Goal: Task Accomplishment & Management: Complete application form

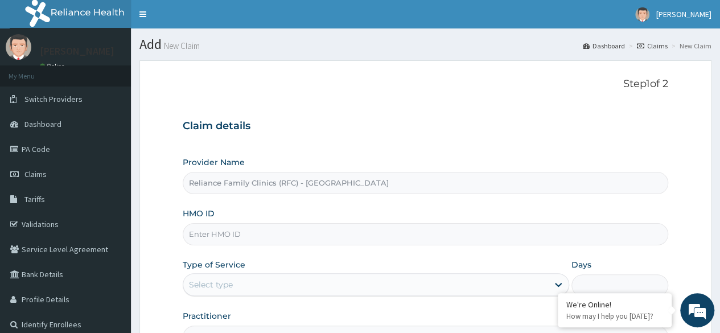
click at [286, 238] on input "HMO ID" at bounding box center [426, 234] width 486 height 22
paste input "PME/10024/A"
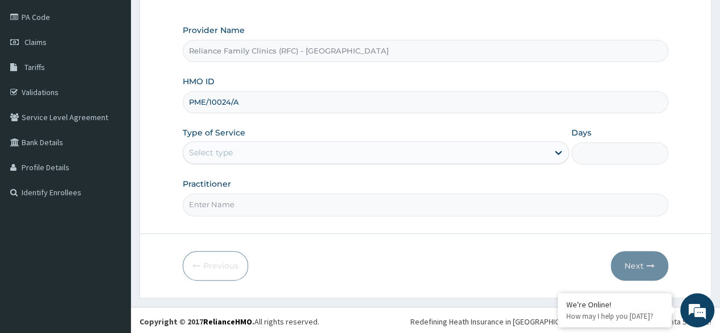
type input "PME/10024/A"
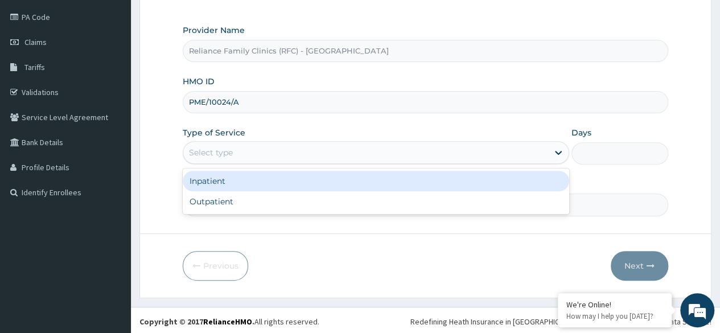
click at [270, 196] on div "Outpatient" at bounding box center [376, 201] width 387 height 21
type input "1"
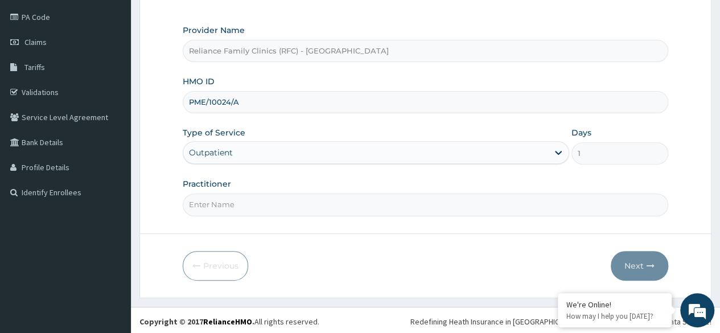
click at [280, 201] on input "Practitioner" at bounding box center [426, 205] width 486 height 22
click at [461, 211] on input "Practitioner" at bounding box center [426, 205] width 486 height 22
type input "locum"
click at [643, 260] on button "Next" at bounding box center [640, 266] width 58 height 30
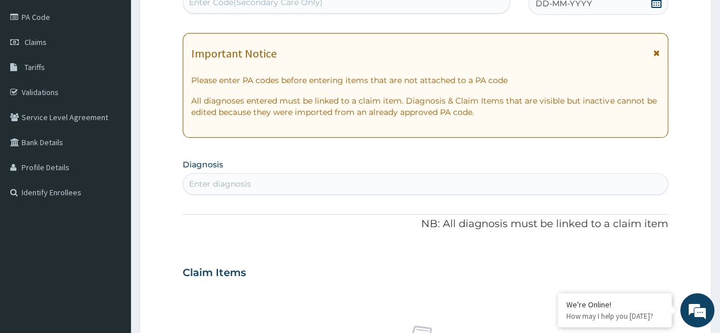
click at [309, 178] on div "Enter diagnosis" at bounding box center [425, 184] width 485 height 18
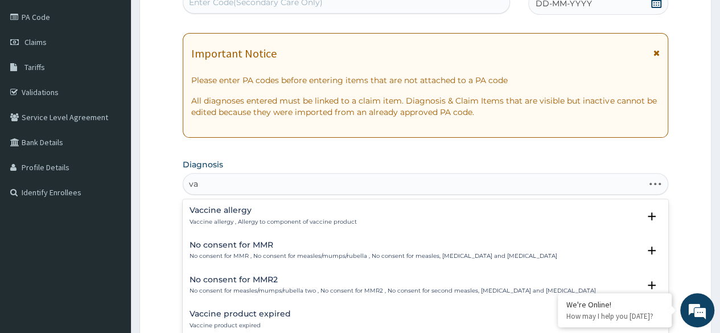
type input "v"
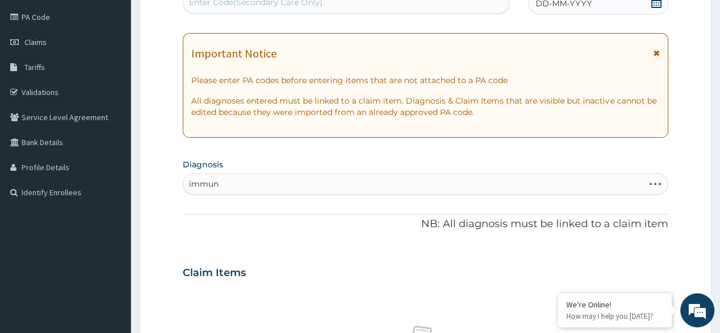
type input "immuni"
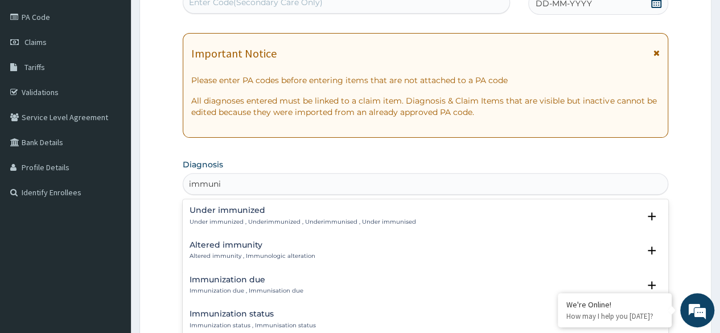
click at [289, 285] on div "Immunization due Immunization due , Immunisation due" at bounding box center [247, 286] width 114 height 20
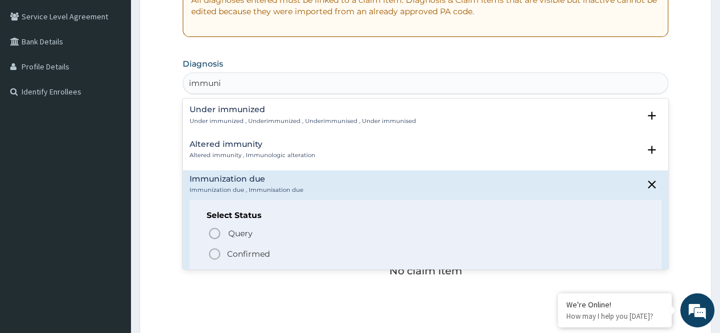
click at [265, 259] on span "Confirmed" at bounding box center [426, 254] width 437 height 14
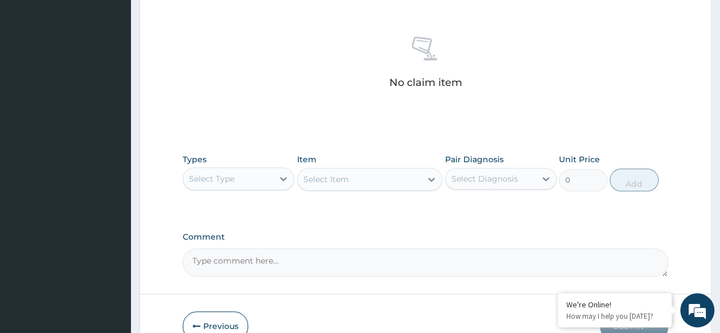
scroll to position [486, 0]
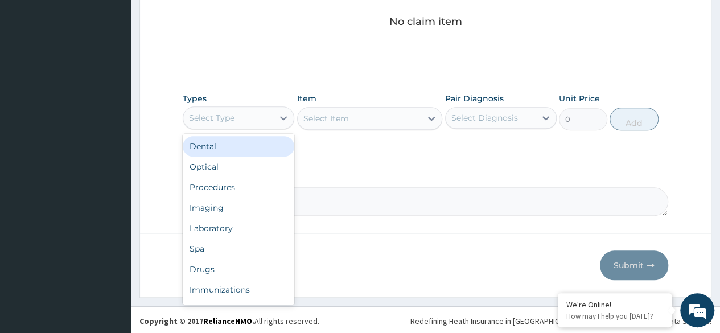
click at [247, 186] on div "Procedures" at bounding box center [239, 187] width 112 height 21
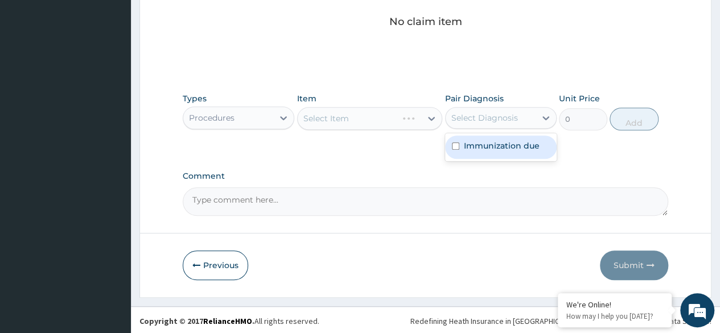
click at [492, 155] on div "Immunization due" at bounding box center [501, 147] width 112 height 23
checkbox input "true"
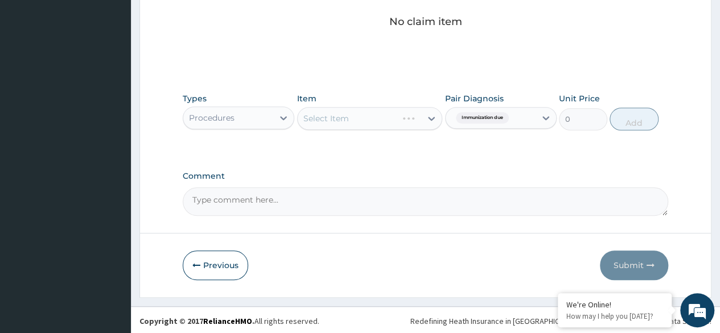
click at [338, 110] on div "Select Item" at bounding box center [370, 118] width 146 height 23
click at [367, 131] on div "Types Procedures Item Select Item Pair Diagnosis Immunization due Unit Price 0 …" at bounding box center [426, 111] width 486 height 49
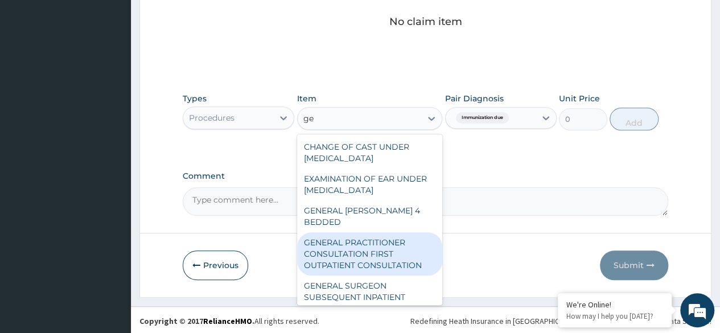
type input "g"
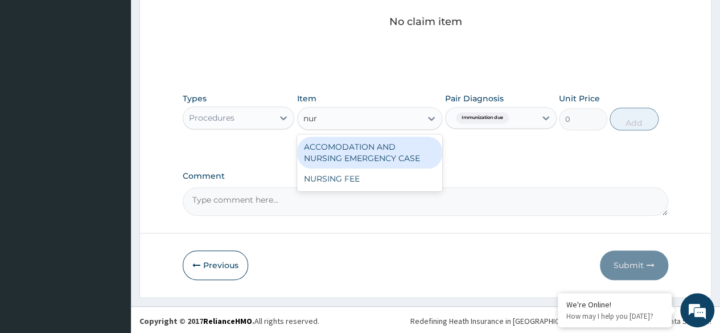
type input "nurs"
click at [378, 171] on div "NURSING FEE" at bounding box center [370, 179] width 146 height 21
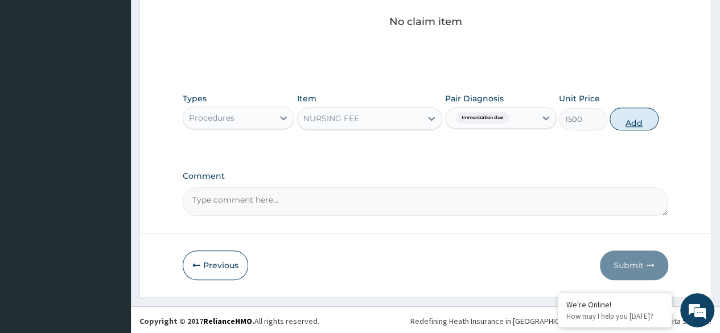
click at [645, 121] on button "Add" at bounding box center [634, 119] width 48 height 23
type input "0"
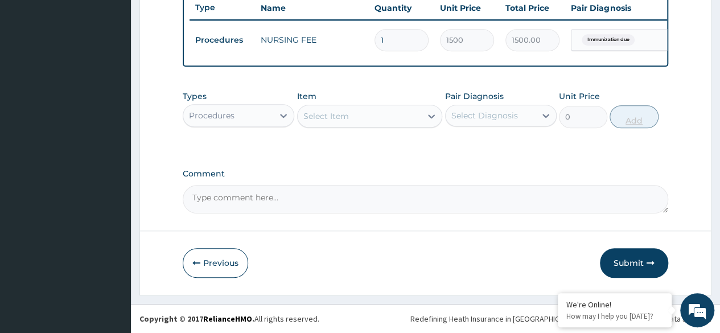
scroll to position [441, 0]
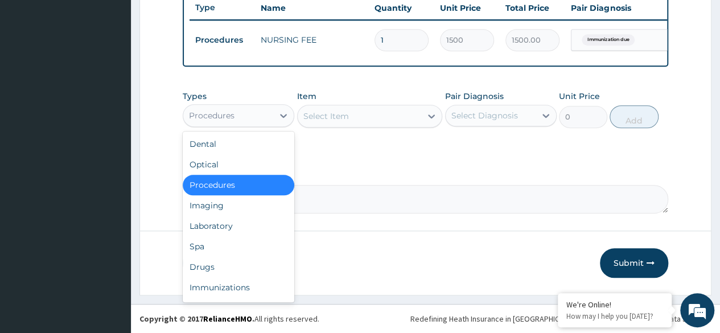
click at [259, 289] on div "Immunizations" at bounding box center [239, 287] width 112 height 21
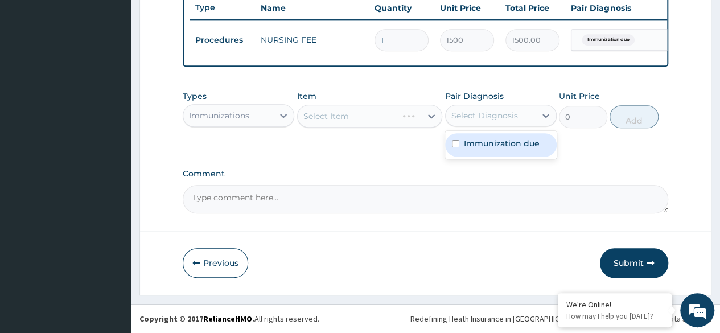
click at [503, 143] on label "Immunization due" at bounding box center [502, 143] width 76 height 11
checkbox input "true"
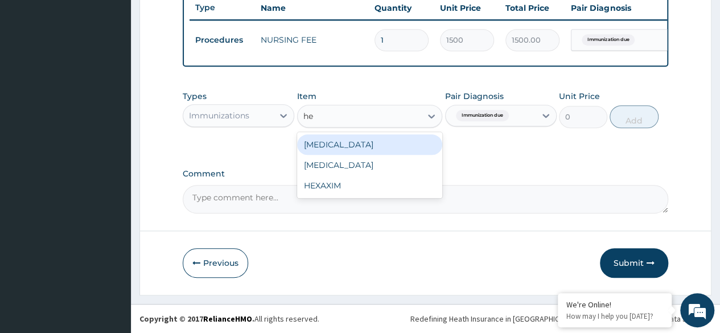
type input "hep"
click at [390, 172] on div "HEPATITIS B" at bounding box center [370, 165] width 146 height 21
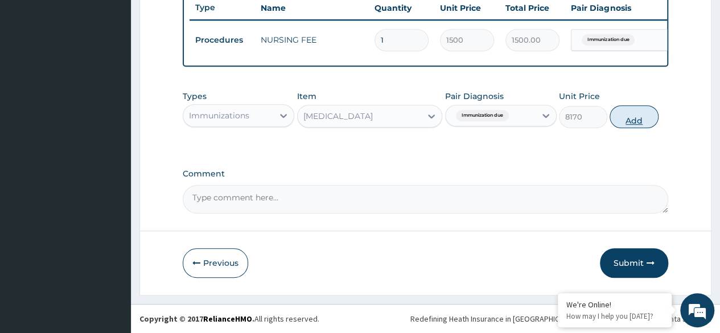
click at [641, 116] on button "Add" at bounding box center [634, 116] width 48 height 23
type input "0"
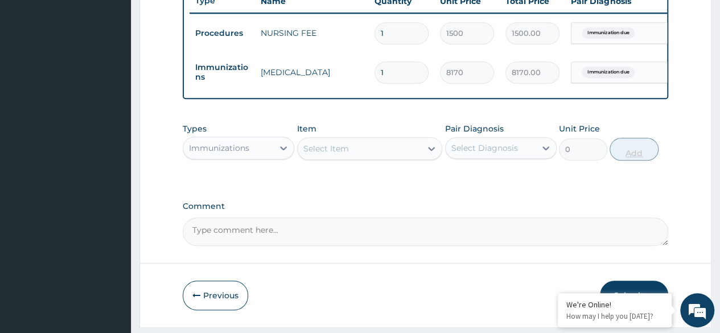
scroll to position [480, 0]
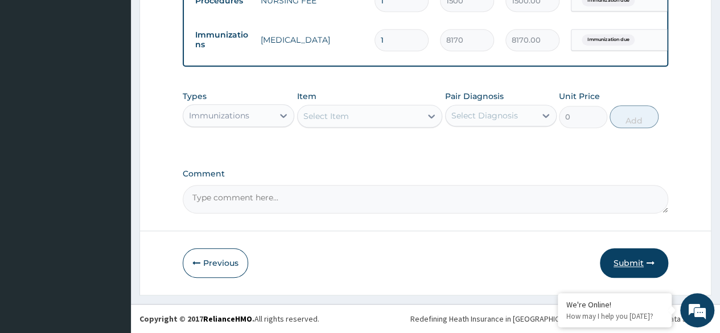
click at [629, 264] on button "Submit" at bounding box center [634, 263] width 68 height 30
click at [641, 253] on button "Submit" at bounding box center [634, 263] width 68 height 30
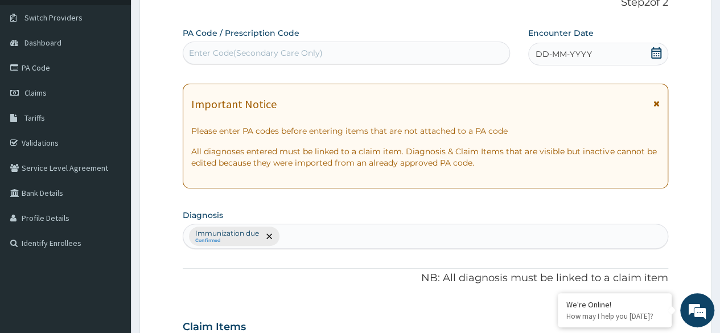
scroll to position [80, 0]
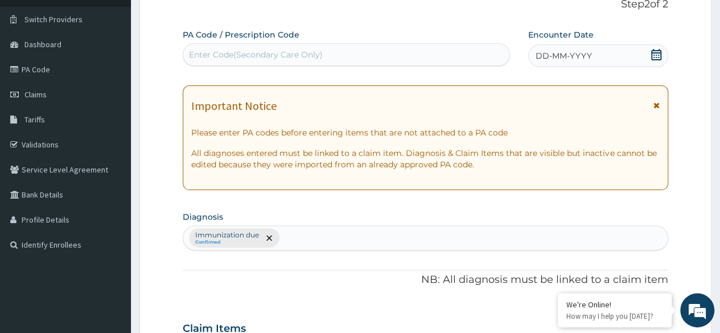
click at [606, 53] on div "DD-MM-YYYY" at bounding box center [599, 55] width 140 height 23
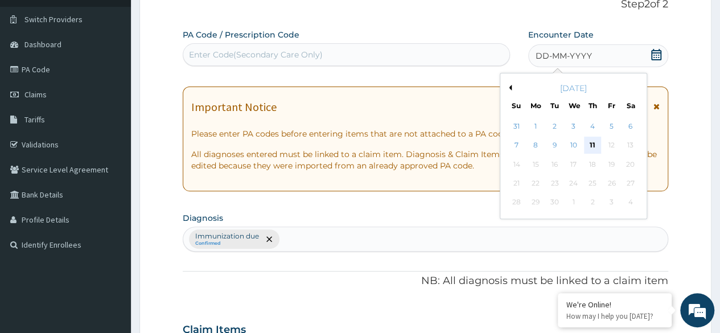
click at [587, 142] on div "11" at bounding box center [592, 145] width 17 height 17
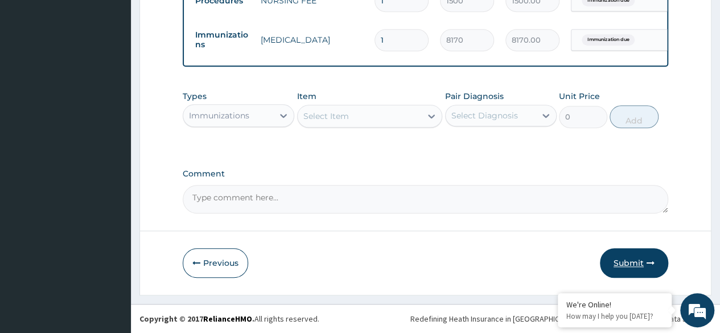
click at [637, 264] on button "Submit" at bounding box center [634, 263] width 68 height 30
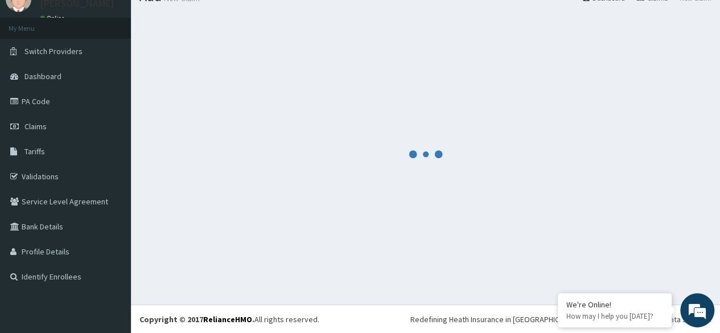
scroll to position [480, 0]
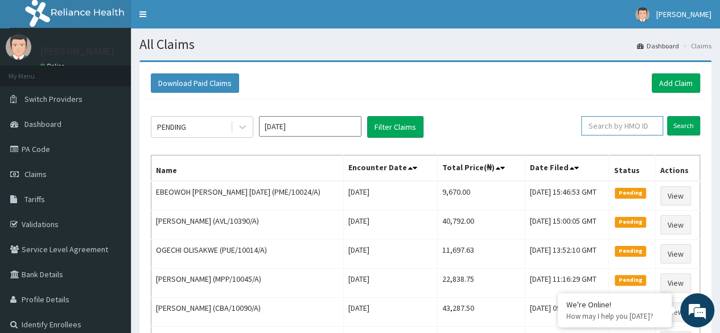
click at [631, 128] on input "text" at bounding box center [623, 125] width 82 height 19
paste input "PME/10024/A"
type input "PME/10024/A"
click at [668, 116] on input "Search" at bounding box center [684, 125] width 33 height 19
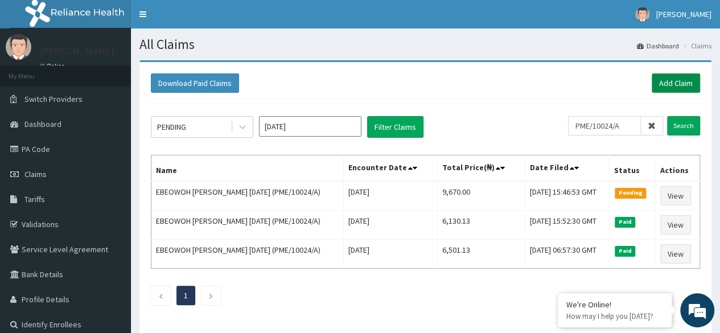
click at [668, 79] on link "Add Claim" at bounding box center [676, 82] width 48 height 19
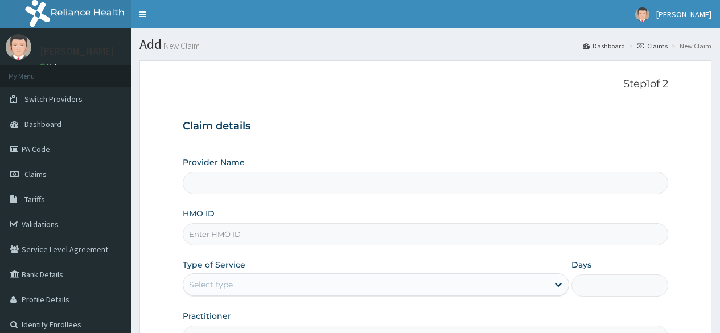
type input "Reliance Family Clinics (RFC) - [GEOGRAPHIC_DATA]"
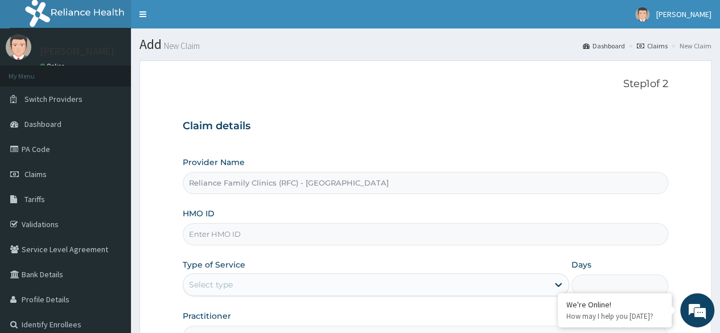
click at [399, 241] on input "HMO ID" at bounding box center [426, 234] width 486 height 22
paste input "DOA/10084/A"
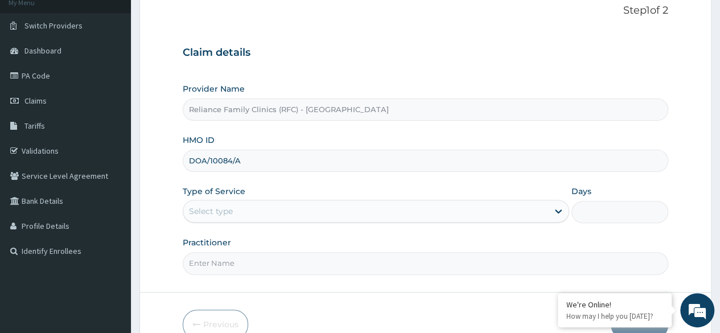
scroll to position [132, 0]
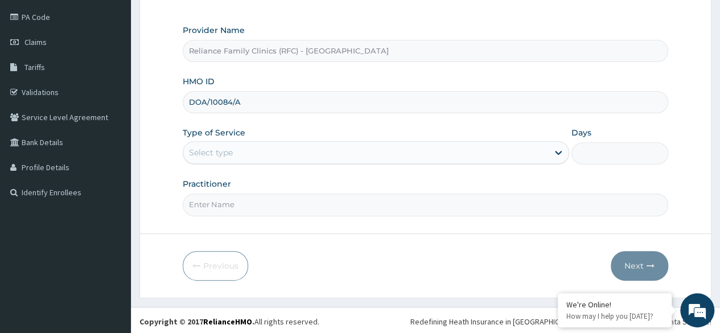
type input "DOA/10084/A"
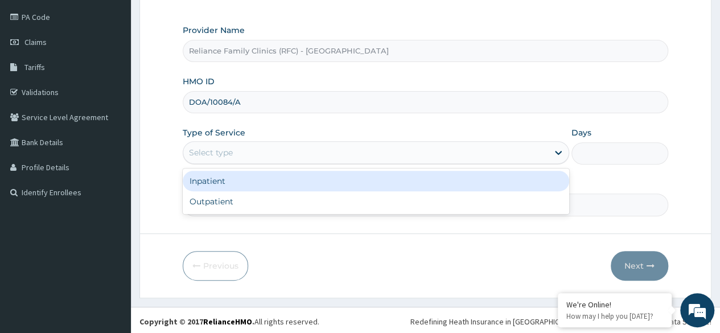
click at [288, 202] on div "Outpatient" at bounding box center [376, 201] width 387 height 21
type input "1"
click at [303, 206] on input "Practitioner" at bounding box center [426, 205] width 486 height 22
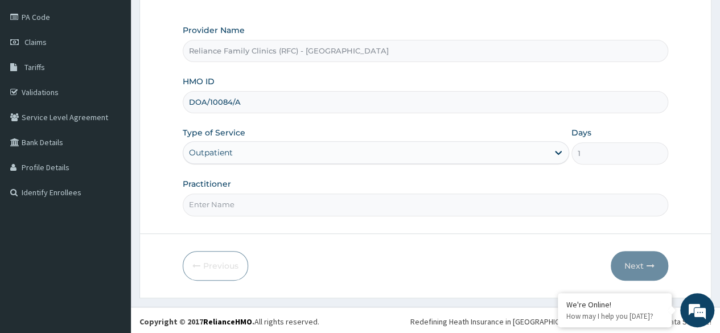
scroll to position [0, 0]
type input "locum"
click at [649, 266] on icon "button" at bounding box center [651, 266] width 8 height 8
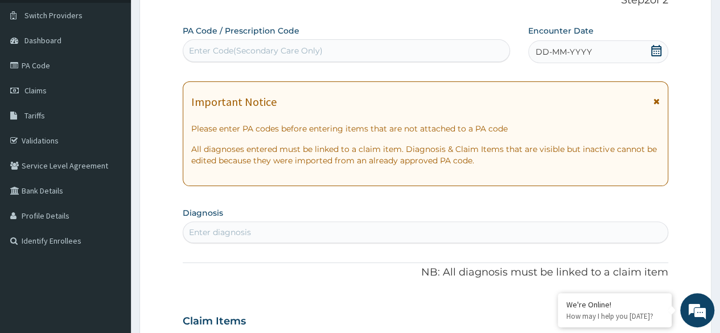
scroll to position [79, 0]
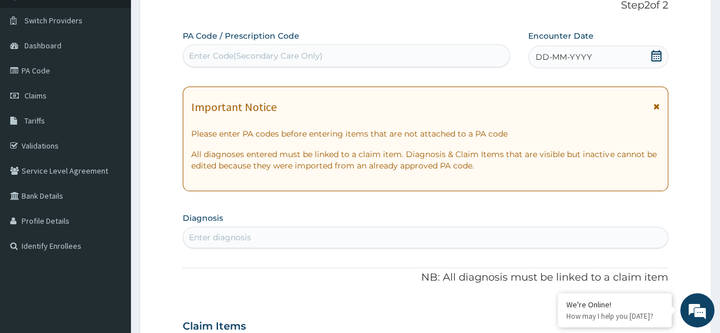
click at [591, 63] on div "DD-MM-YYYY" at bounding box center [599, 57] width 140 height 23
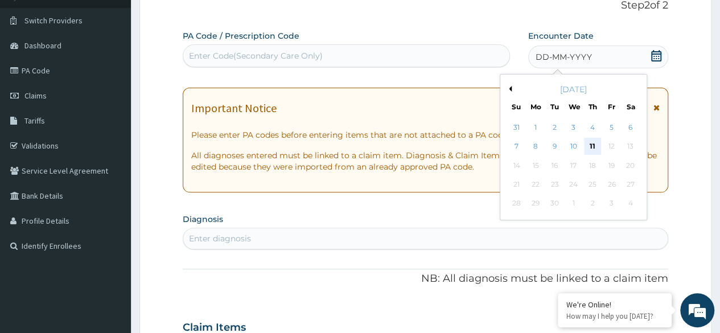
click at [598, 145] on div "11" at bounding box center [592, 146] width 17 height 17
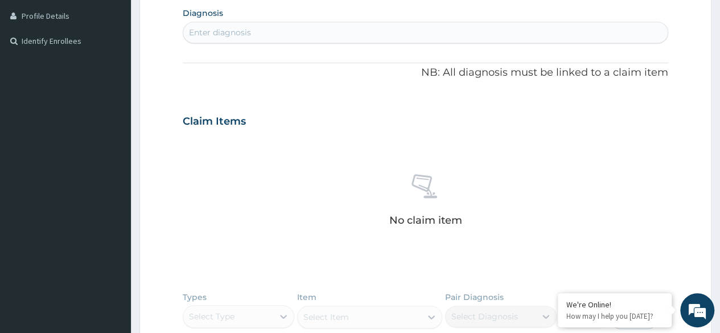
scroll to position [270, 0]
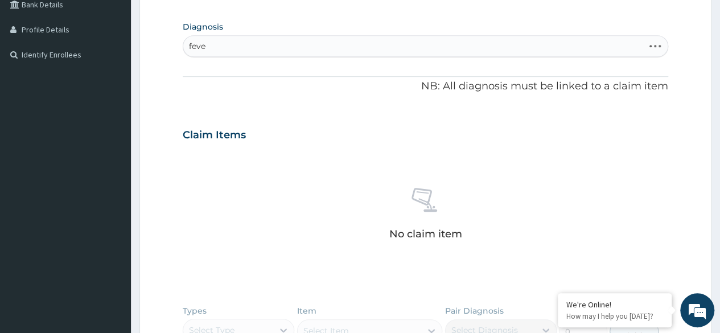
type input "fever"
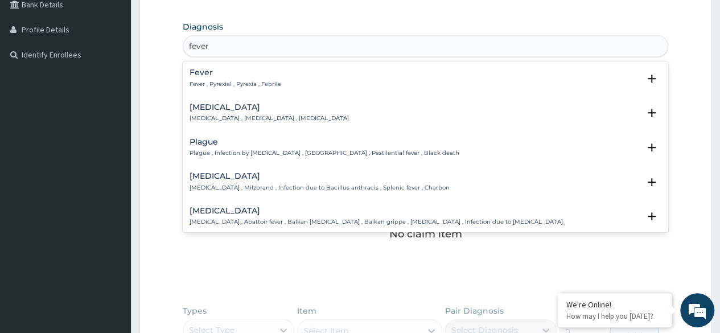
click at [300, 85] on div "Fever Fever , Pyrexial , Pyrexia , Febrile" at bounding box center [426, 78] width 472 height 20
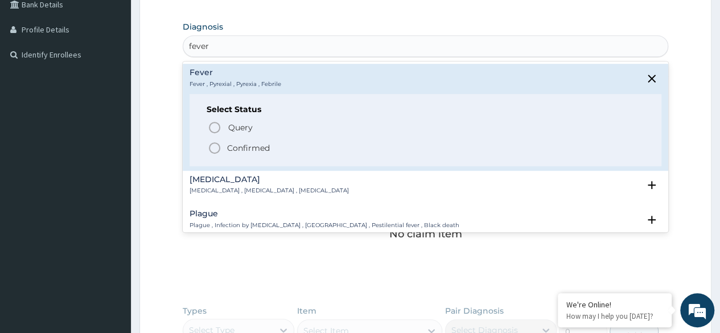
click at [277, 149] on span "Confirmed" at bounding box center [426, 148] width 437 height 14
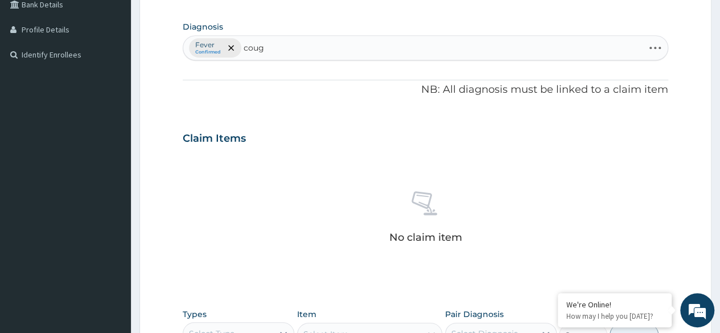
type input "cough"
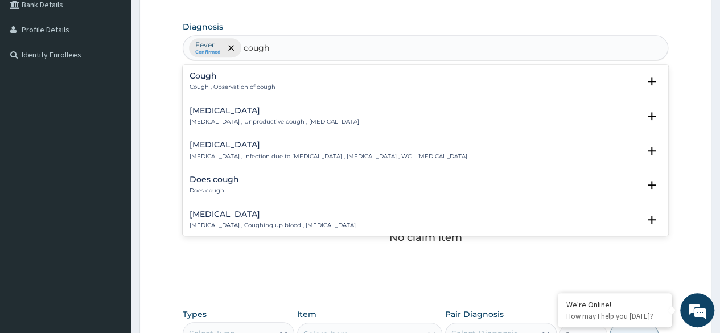
click at [257, 83] on p "Cough , Observation of cough" at bounding box center [233, 87] width 86 height 8
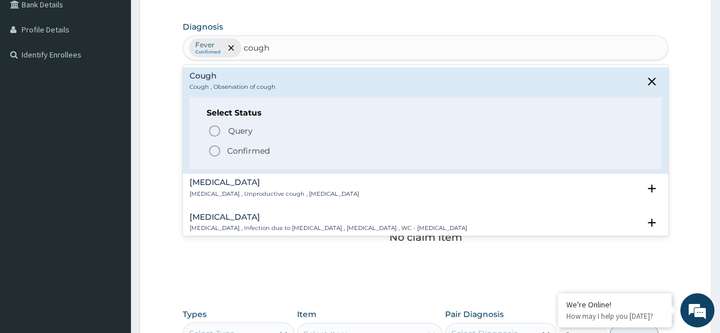
click at [263, 152] on p "Confirmed" at bounding box center [248, 150] width 43 height 11
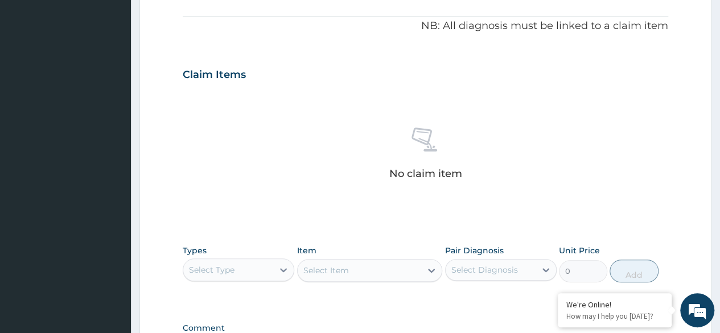
scroll to position [486, 0]
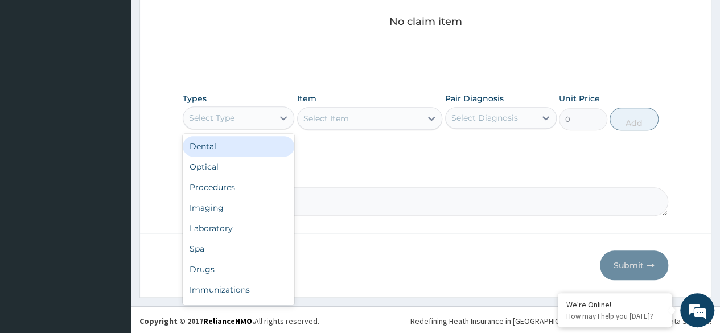
click at [270, 187] on div "Procedures" at bounding box center [239, 187] width 112 height 21
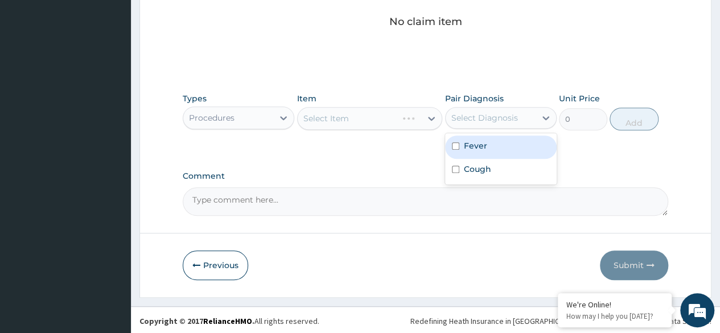
click at [515, 149] on div "Fever" at bounding box center [501, 147] width 112 height 23
checkbox input "true"
click at [514, 165] on div "Cough" at bounding box center [501, 170] width 112 height 23
checkbox input "true"
click at [406, 126] on div "Select Item" at bounding box center [370, 118] width 146 height 23
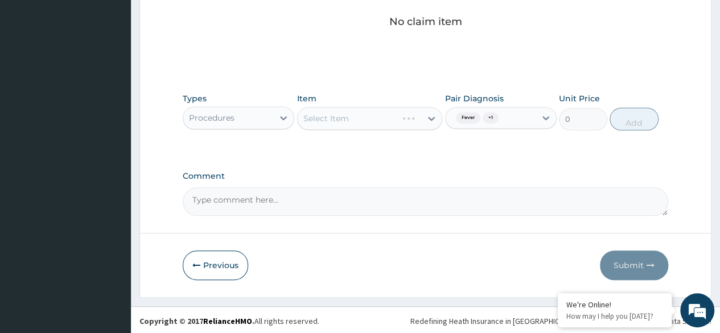
click at [398, 119] on div "Select Item" at bounding box center [370, 118] width 146 height 23
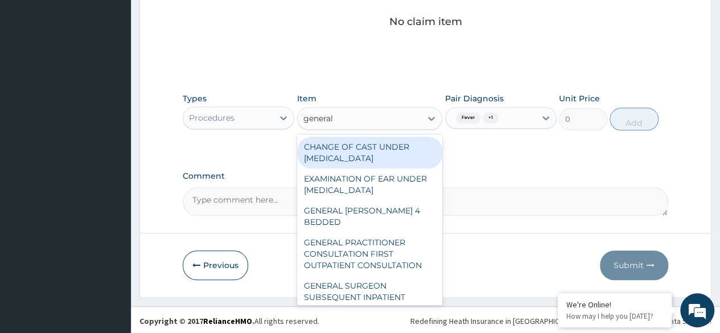
type input "general p"
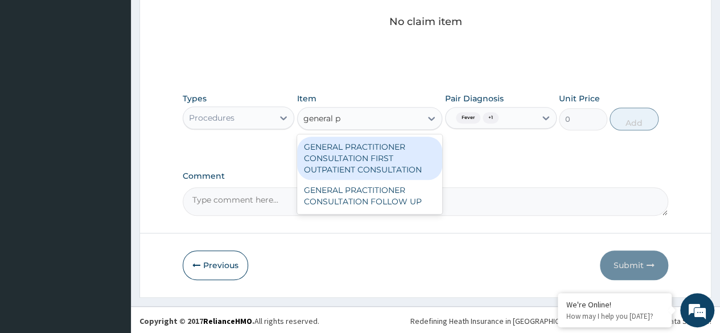
click at [394, 166] on div "GENERAL PRACTITIONER CONSULTATION FIRST OUTPATIENT CONSULTATION" at bounding box center [370, 158] width 146 height 43
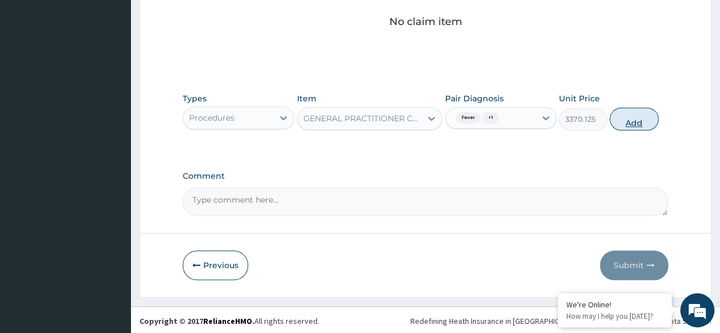
click at [644, 124] on button "Add" at bounding box center [634, 119] width 48 height 23
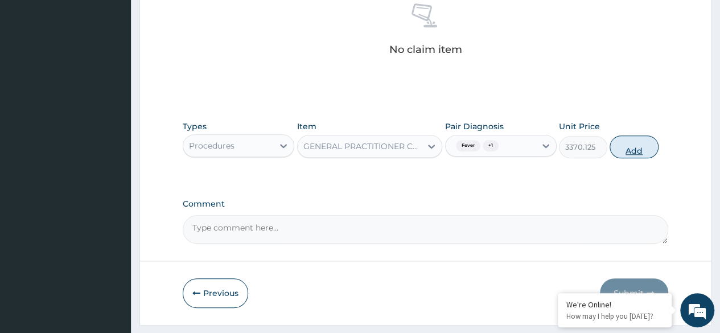
type input "0"
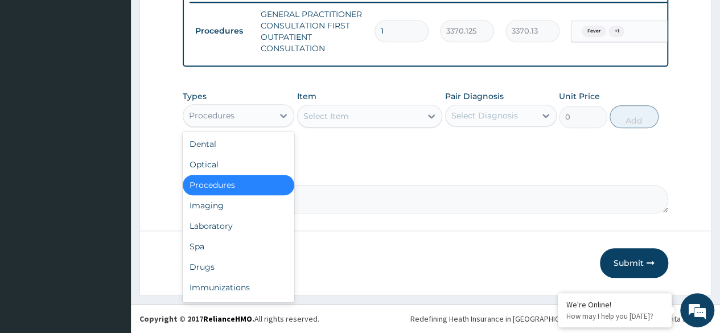
click at [275, 229] on div "Laboratory" at bounding box center [239, 226] width 112 height 21
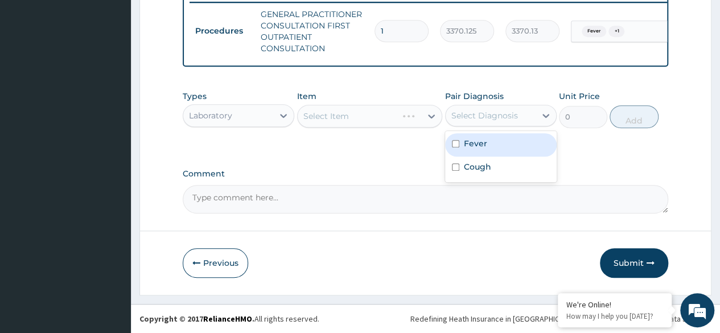
click at [501, 144] on div "Fever" at bounding box center [501, 144] width 112 height 23
checkbox input "true"
click at [486, 167] on label "Cough" at bounding box center [477, 166] width 27 height 11
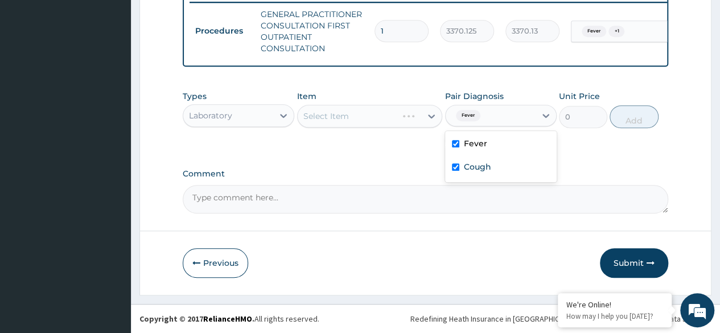
checkbox input "true"
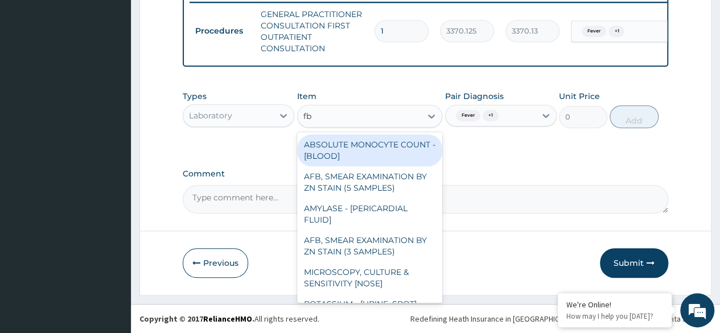
type input "fbc"
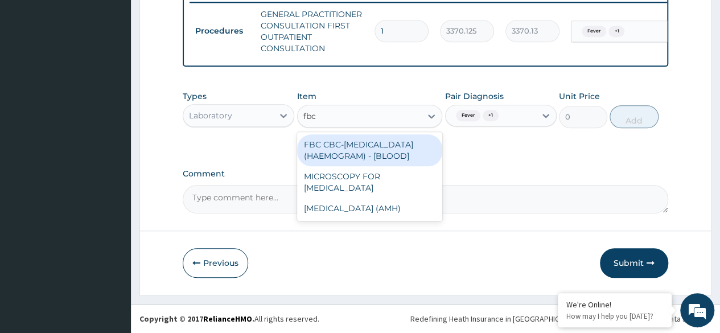
click at [396, 153] on div "FBC CBC-COMPLETE BLOOD COUNT (HAEMOGRAM) - [BLOOD]" at bounding box center [370, 150] width 146 height 32
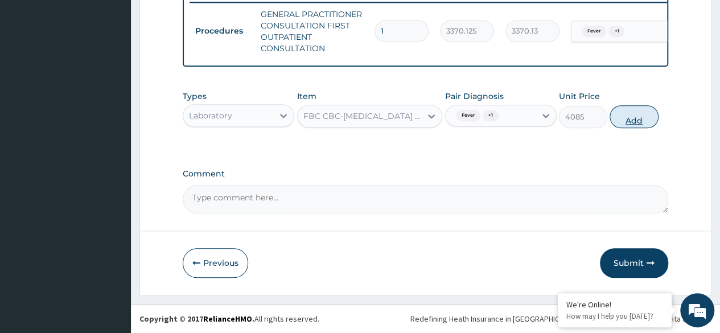
click at [652, 118] on button "Add" at bounding box center [634, 116] width 48 height 23
type input "0"
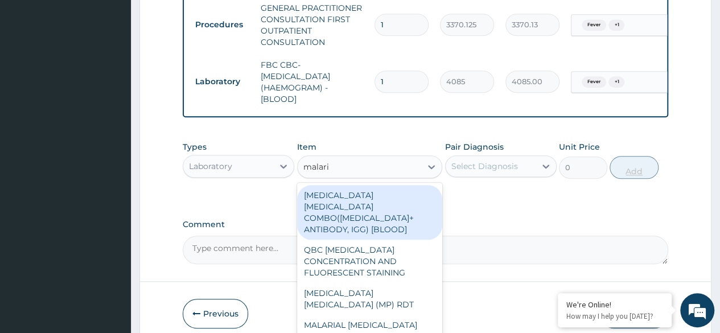
type input "malaria"
click at [429, 293] on div "MALARIA PARASITE (MP) RDT" at bounding box center [370, 299] width 146 height 32
type input "1531.875"
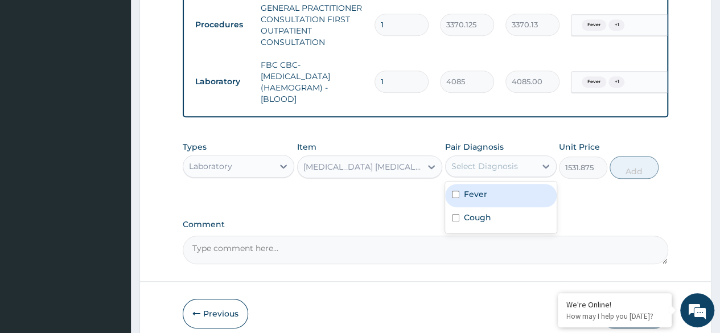
click at [526, 200] on div "Fever" at bounding box center [501, 195] width 112 height 23
checkbox input "true"
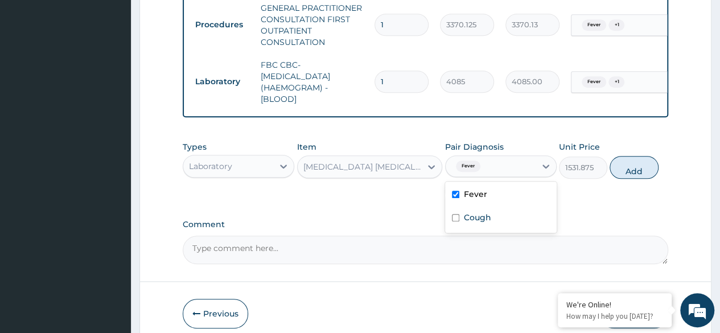
click at [525, 220] on div "Cough" at bounding box center [501, 218] width 112 height 23
checkbox input "true"
click at [626, 179] on button "Add" at bounding box center [634, 167] width 48 height 23
type input "0"
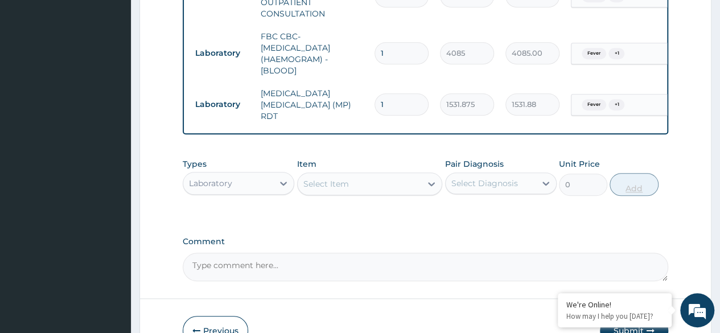
scroll to position [506, 0]
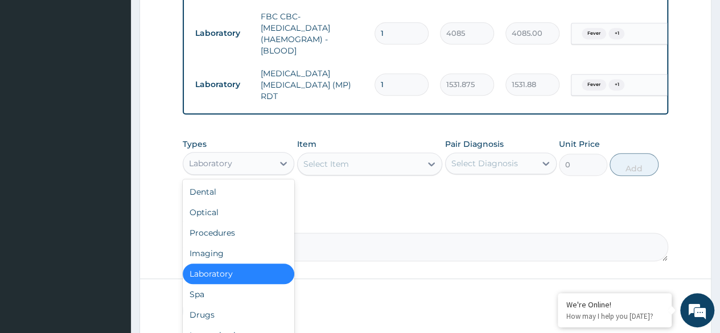
click at [255, 311] on div "Drugs" at bounding box center [239, 315] width 112 height 21
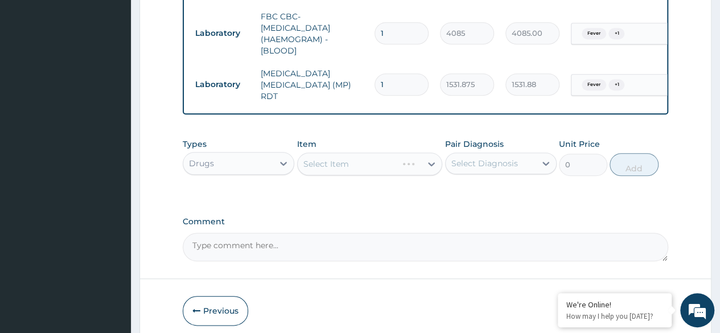
click at [380, 154] on div "Select Item" at bounding box center [370, 164] width 146 height 23
click at [379, 171] on div "Select Item" at bounding box center [370, 164] width 146 height 23
click at [386, 155] on div "Select Item" at bounding box center [370, 164] width 146 height 23
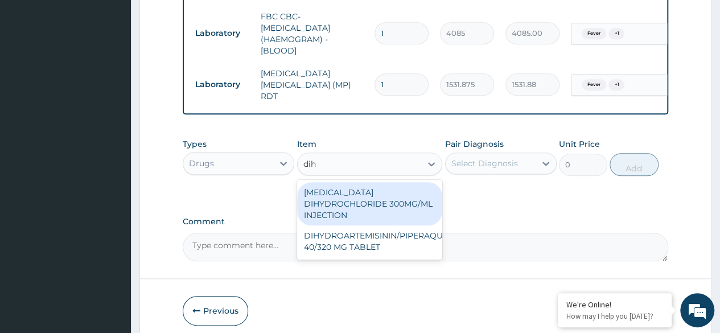
type input "dihy"
click at [413, 226] on div "DIHYDROARTEMISININ/PIPERAQUINE 40/320 MG TABLET" at bounding box center [370, 242] width 146 height 32
type input "228"
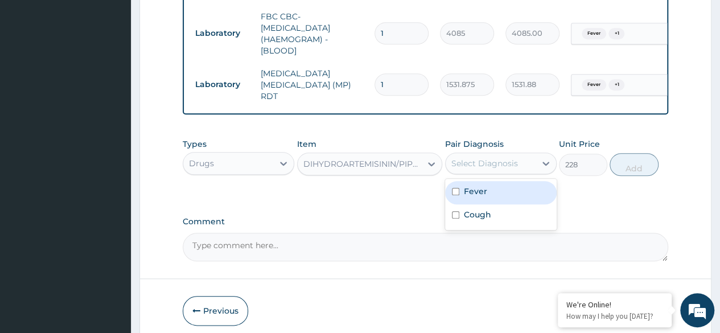
click at [494, 190] on div "Fever" at bounding box center [501, 192] width 112 height 23
checkbox input "true"
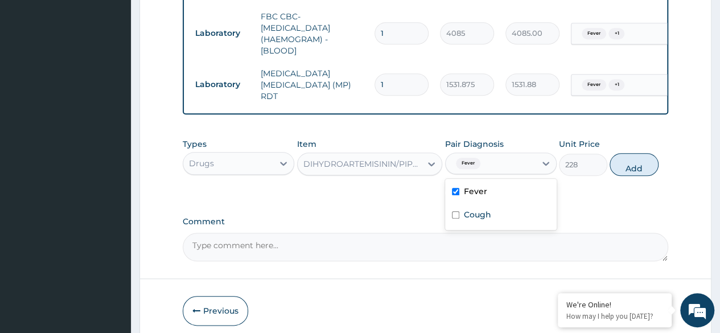
click at [488, 219] on label "Cough" at bounding box center [477, 214] width 27 height 11
checkbox input "true"
click at [646, 163] on button "Add" at bounding box center [634, 164] width 48 height 23
type input "0"
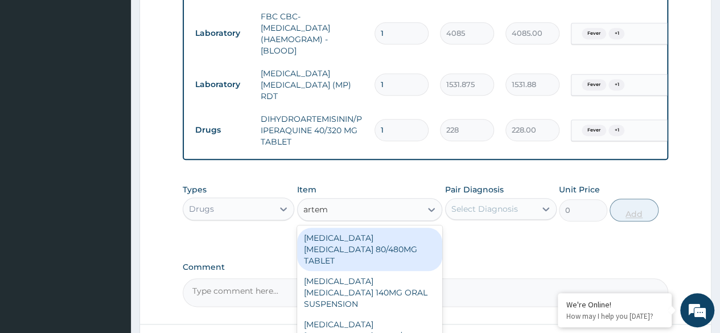
type input "arteme"
click at [412, 252] on div "ARTEMETHER LUMEFANTRINE 80/480MG TABLET" at bounding box center [370, 249] width 146 height 43
type input "450"
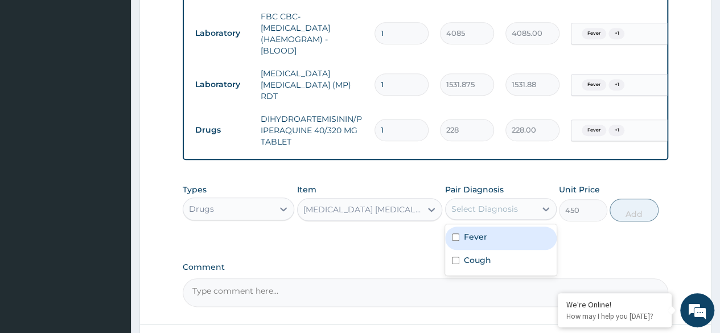
click at [509, 246] on div "Fever" at bounding box center [501, 238] width 112 height 23
checkbox input "true"
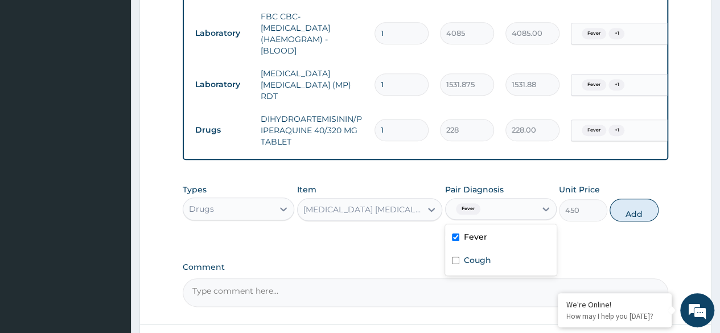
click at [506, 269] on div "Cough" at bounding box center [501, 261] width 112 height 23
checkbox input "true"
click at [637, 210] on button "Add" at bounding box center [634, 210] width 48 height 23
type input "0"
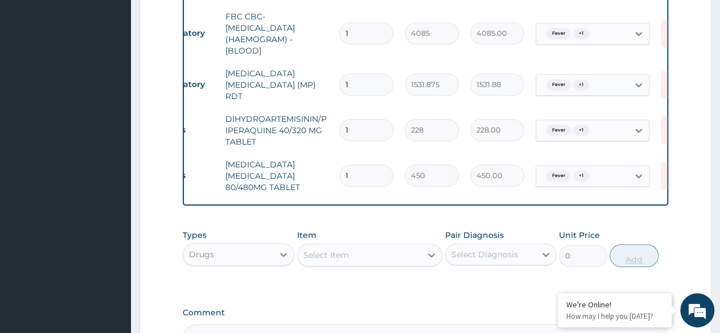
scroll to position [0, 85]
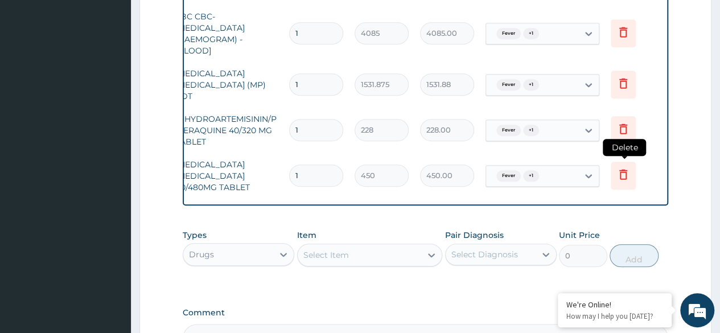
click at [614, 170] on icon at bounding box center [623, 176] width 25 height 28
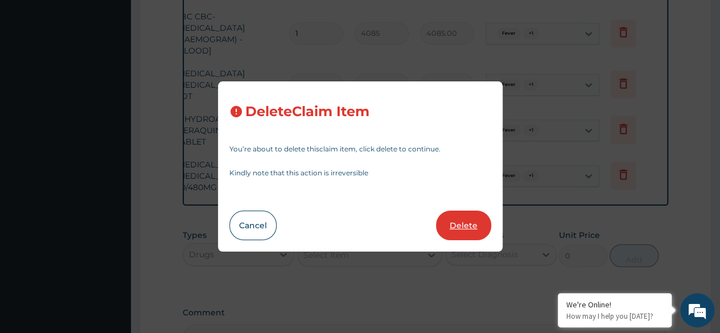
click at [466, 230] on button "Delete" at bounding box center [463, 226] width 55 height 30
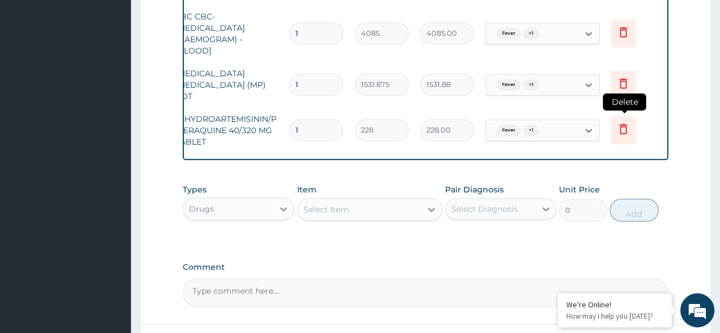
click at [622, 128] on icon at bounding box center [624, 129] width 14 height 14
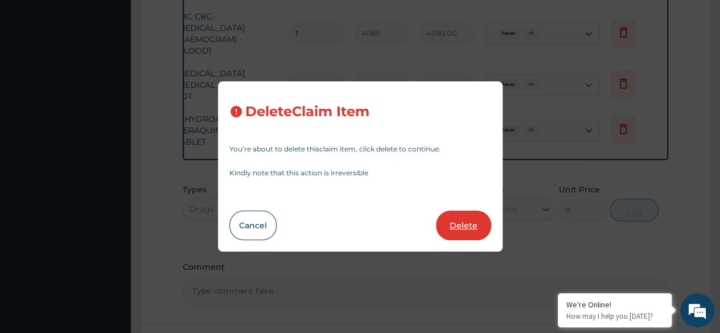
click at [475, 230] on button "Delete" at bounding box center [463, 226] width 55 height 30
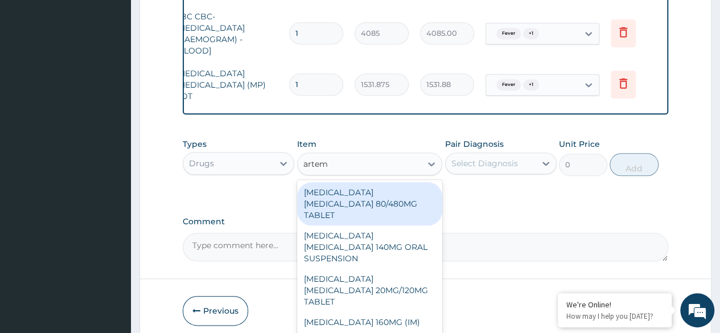
type input "arteme"
click at [419, 205] on div "ARTEMETHER LUMEFANTRINE 80/480MG TABLET" at bounding box center [370, 203] width 146 height 43
type input "450"
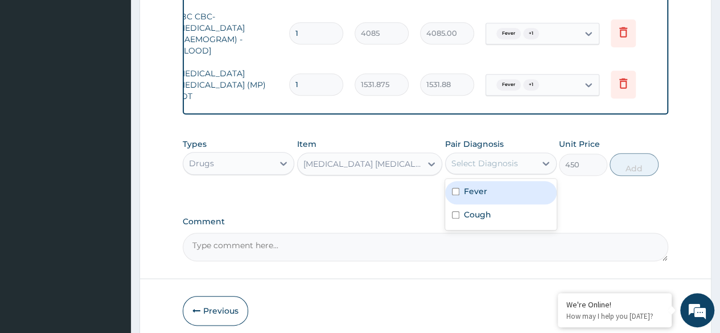
click at [494, 187] on div "Fever" at bounding box center [501, 192] width 112 height 23
checkbox input "true"
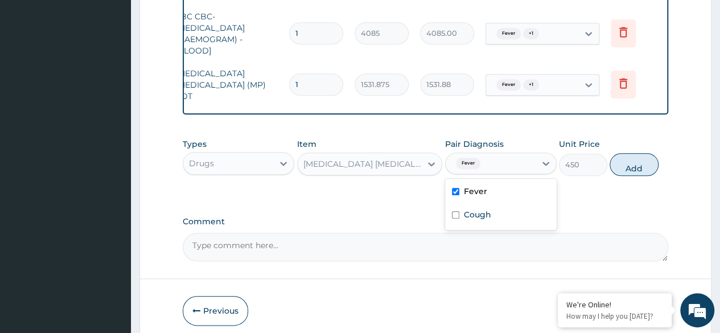
click at [508, 214] on div "Cough" at bounding box center [501, 215] width 112 height 23
checkbox input "true"
click at [634, 163] on button "Add" at bounding box center [634, 164] width 48 height 23
type input "0"
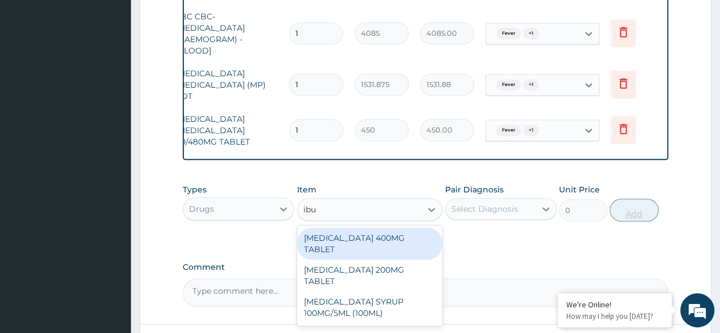
type input "ibup"
click at [419, 238] on div "IBUPROFEN 400MG TABLET" at bounding box center [370, 244] width 146 height 32
type input "156"
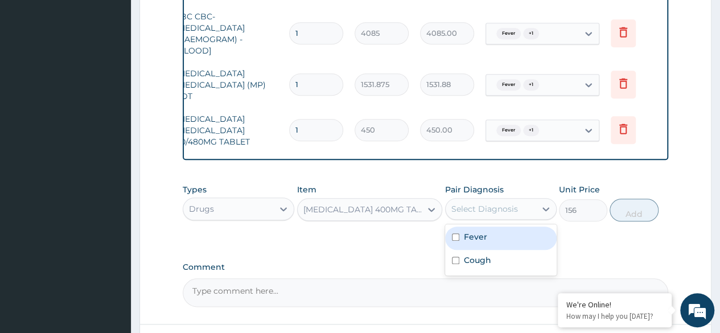
click at [499, 244] on div "Fever" at bounding box center [501, 238] width 112 height 23
checkbox input "true"
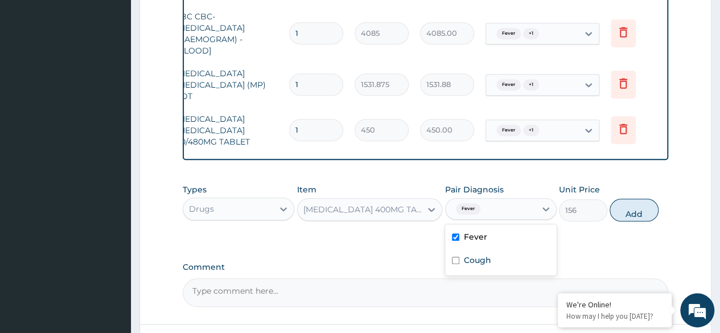
click at [506, 265] on div "Cough" at bounding box center [501, 261] width 112 height 23
checkbox input "true"
click at [627, 218] on button "Add" at bounding box center [634, 210] width 48 height 23
type input "0"
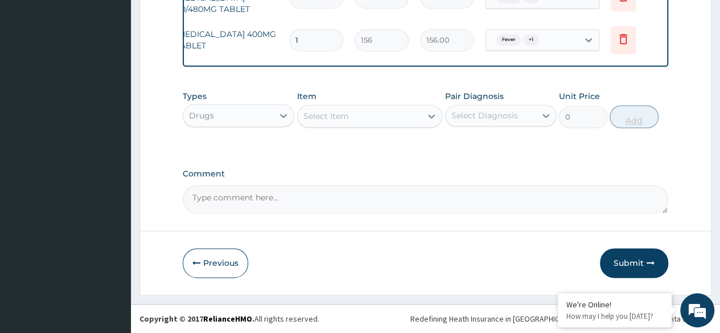
scroll to position [640, 0]
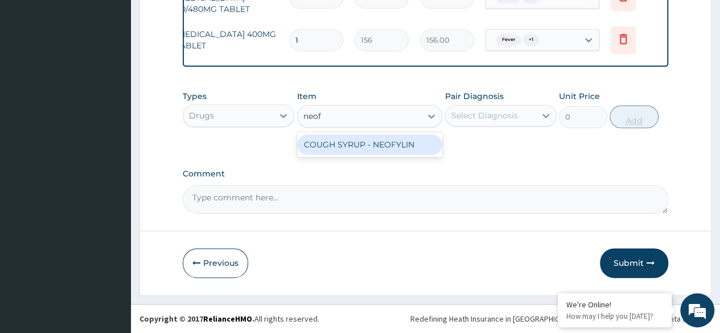
type input "neofy"
click at [409, 145] on div "COUGH SYRUP - NEOFYLIN" at bounding box center [370, 144] width 146 height 21
type input "2000"
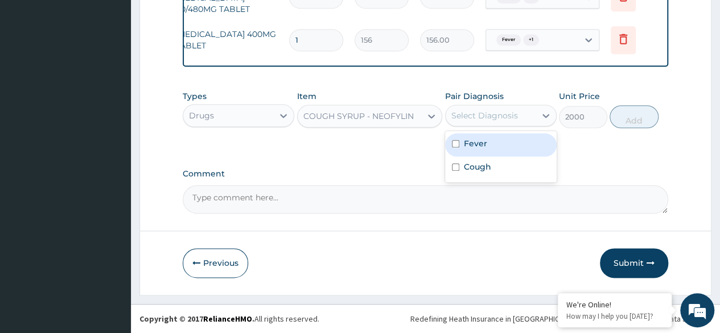
click at [510, 142] on div "Fever" at bounding box center [501, 144] width 112 height 23
checkbox input "true"
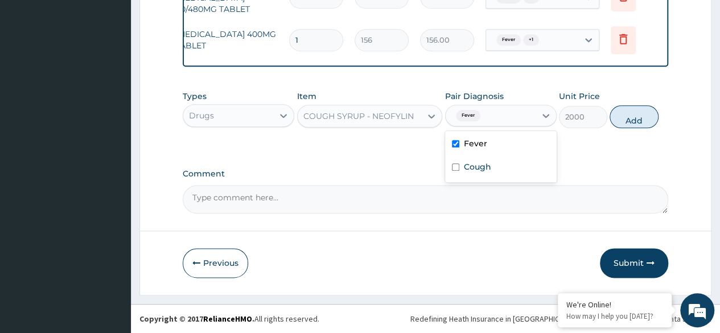
click at [531, 172] on div "Cough" at bounding box center [501, 168] width 112 height 23
checkbox input "true"
click at [626, 121] on button "Add" at bounding box center [634, 116] width 48 height 23
type input "0"
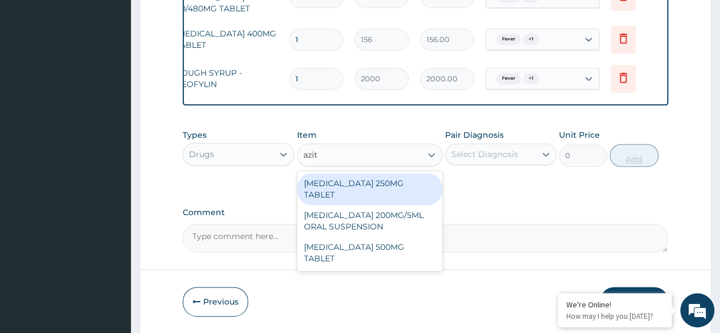
type input "azith"
click at [411, 237] on div "AZITHROMYCIN 500MG TABLET" at bounding box center [370, 253] width 146 height 32
type input "690"
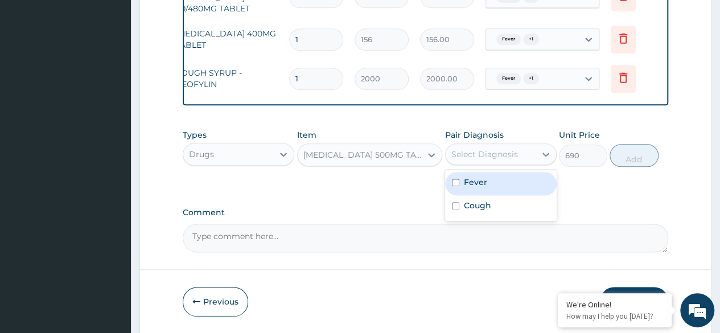
click at [498, 178] on div "Fever" at bounding box center [501, 183] width 112 height 23
checkbox input "true"
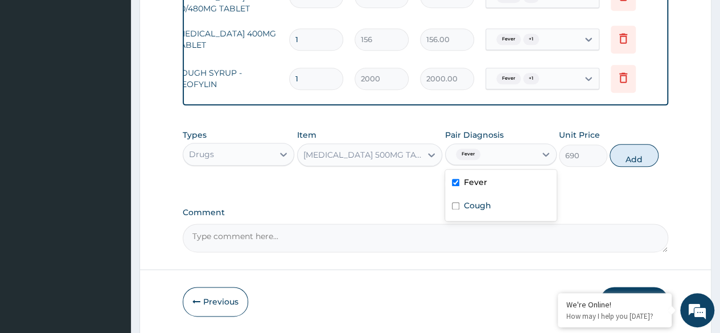
click at [496, 207] on div "Cough" at bounding box center [501, 206] width 112 height 23
checkbox input "true"
click at [638, 159] on button "Add" at bounding box center [634, 155] width 48 height 23
type input "0"
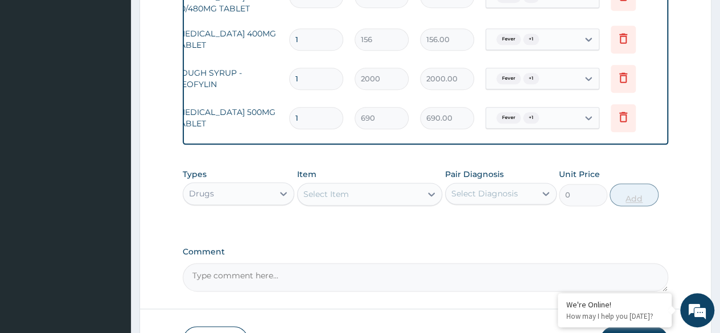
type input "0.00"
type input "3"
type input "2070.00"
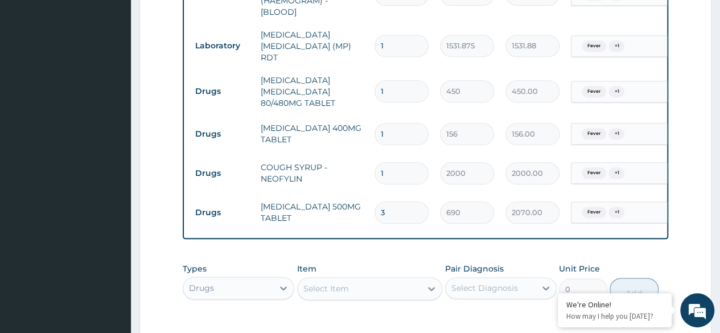
scroll to position [521, 0]
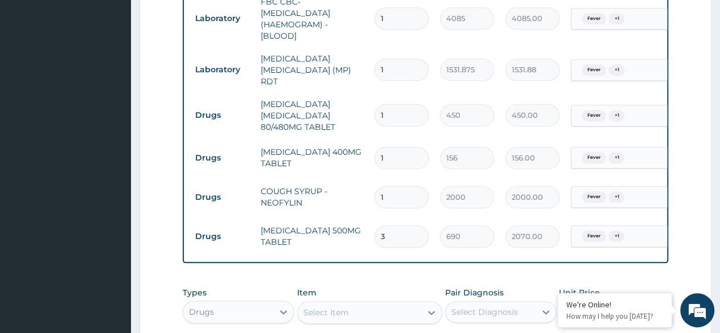
type input "3"
click at [423, 112] on input "1" at bounding box center [402, 115] width 54 height 22
type input "0.00"
type input "6"
type input "2700.00"
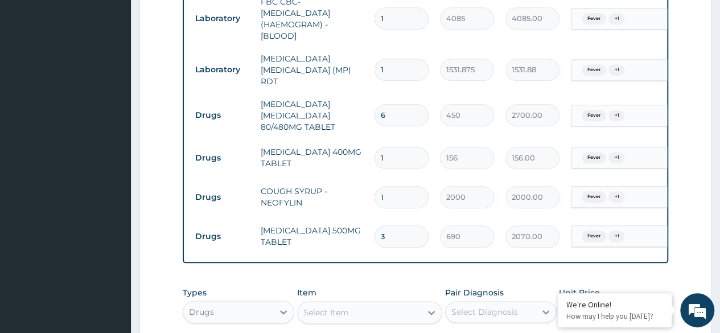
type input "6"
click at [398, 150] on input "1" at bounding box center [402, 158] width 54 height 22
type input "0.00"
type input "6"
type input "936.00"
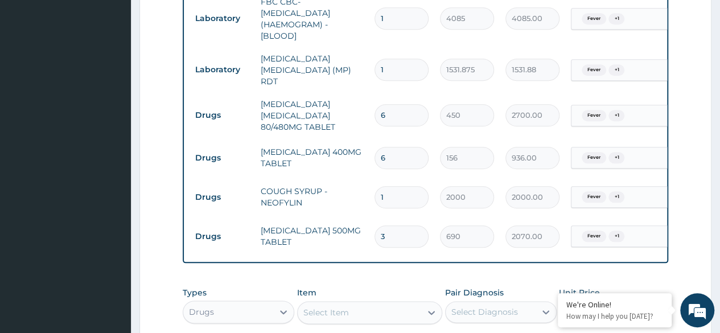
type input "6"
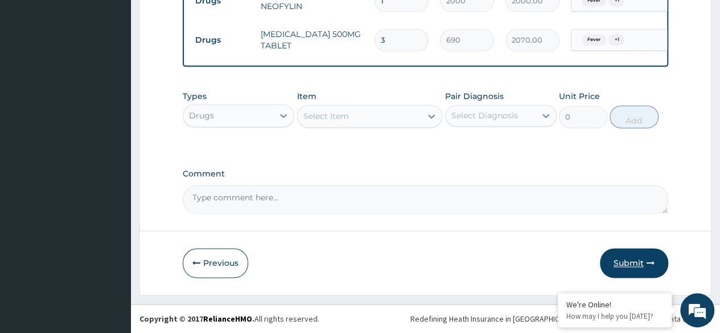
click at [647, 259] on icon "button" at bounding box center [651, 263] width 8 height 8
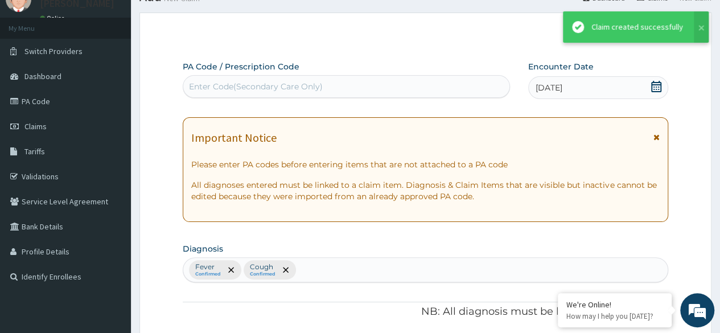
scroll to position [719, 0]
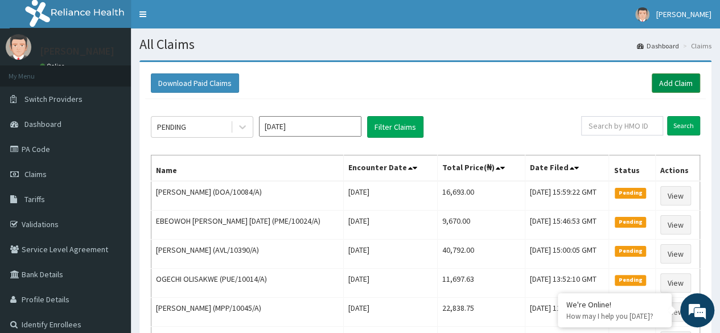
click at [685, 92] on link "Add Claim" at bounding box center [676, 82] width 48 height 19
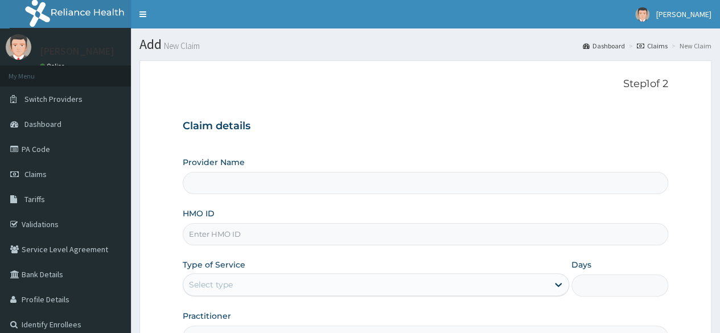
click at [335, 231] on input "HMO ID" at bounding box center [426, 234] width 486 height 22
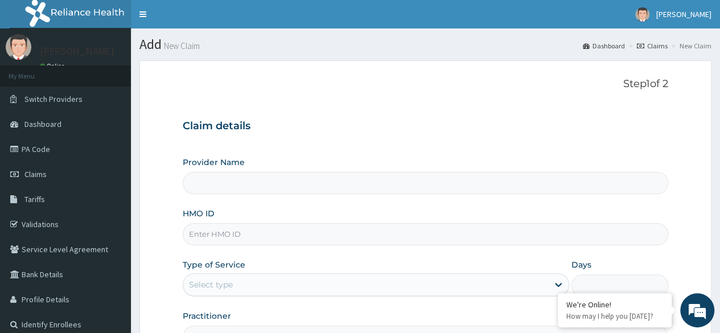
paste input "DOG/10019/A"
type input "DOG/10019/A"
type input "Reliance Family Clinics (RFC) - [GEOGRAPHIC_DATA]"
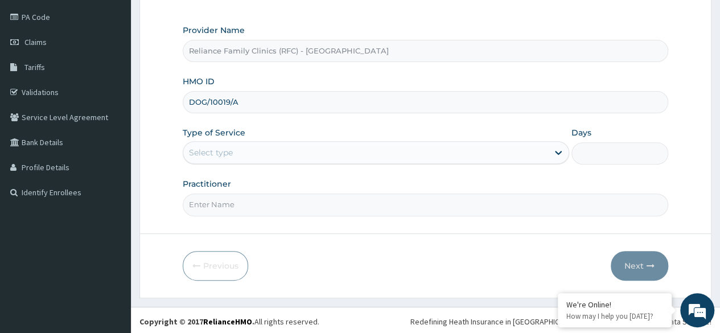
type input "DOG/10019/A"
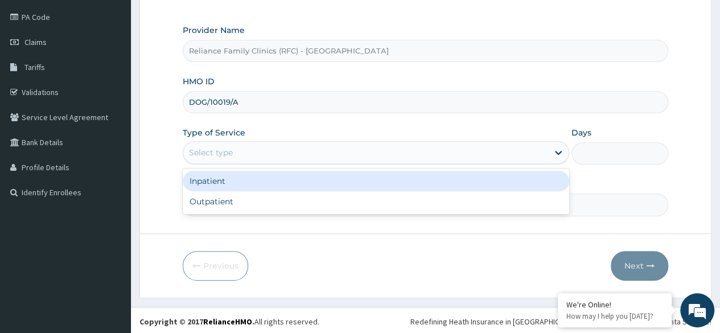
click at [256, 210] on div "Outpatient" at bounding box center [376, 201] width 387 height 21
type input "1"
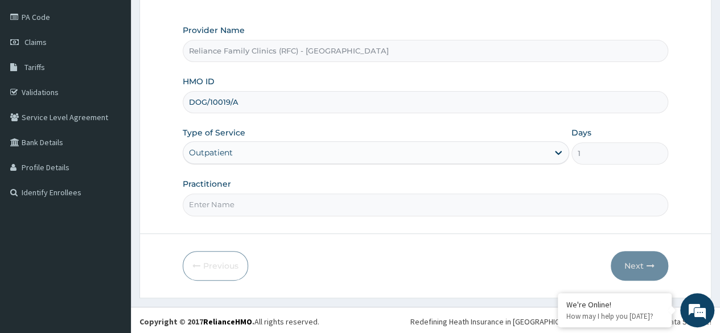
click at [288, 205] on input "Practitioner" at bounding box center [426, 205] width 486 height 22
type input "locum"
click at [647, 267] on icon "button" at bounding box center [651, 266] width 8 height 8
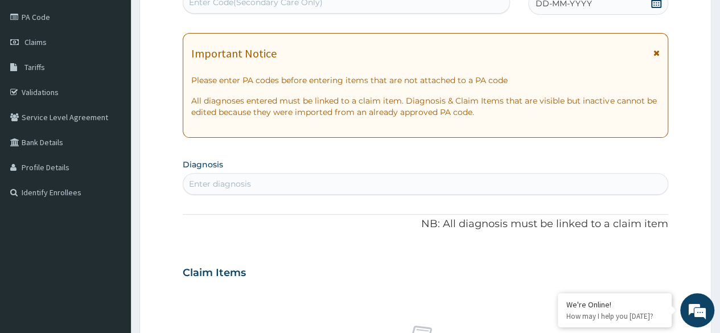
click at [611, 9] on div "DD-MM-YYYY" at bounding box center [599, 3] width 140 height 23
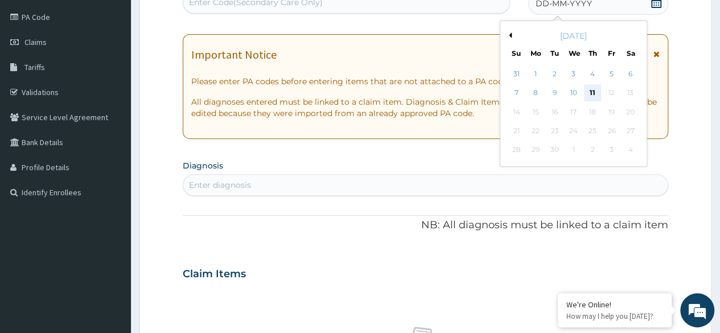
click at [598, 93] on div "11" at bounding box center [592, 93] width 17 height 17
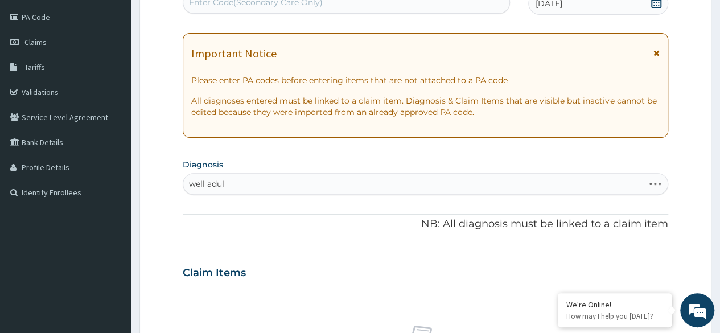
type input "well adult"
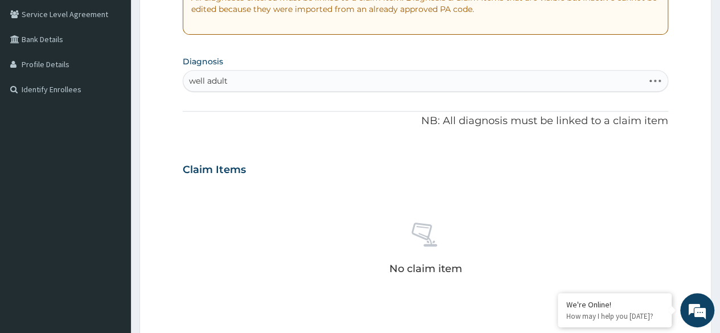
scroll to position [236, 0]
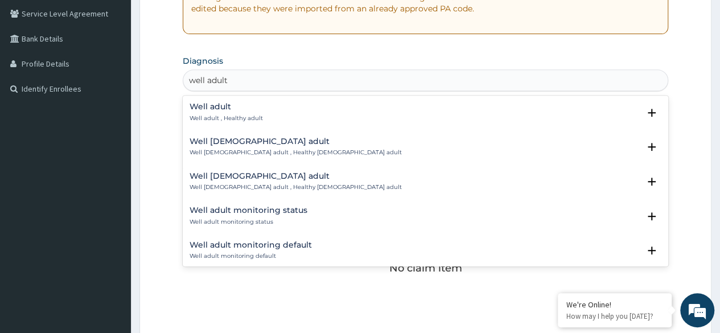
click at [281, 118] on div "Well adult Well adult , Healthy adult" at bounding box center [426, 113] width 472 height 20
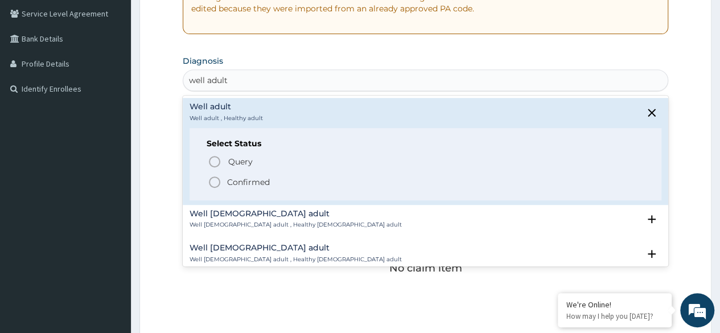
click at [265, 184] on p "Confirmed" at bounding box center [248, 182] width 43 height 11
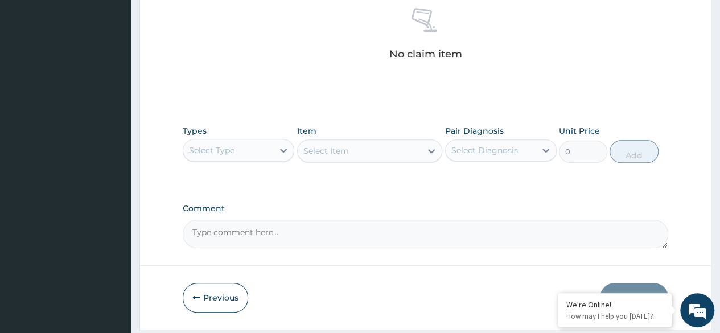
scroll to position [486, 0]
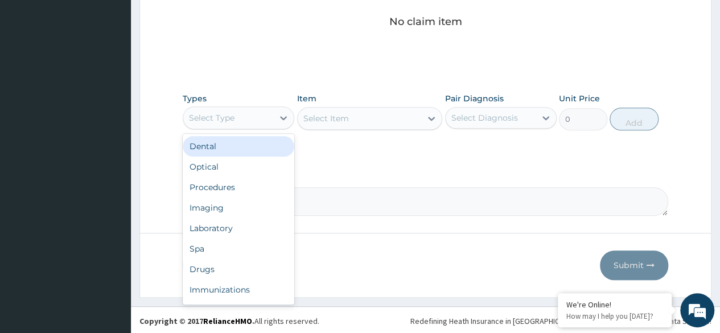
click at [266, 183] on div "Procedures" at bounding box center [239, 187] width 112 height 21
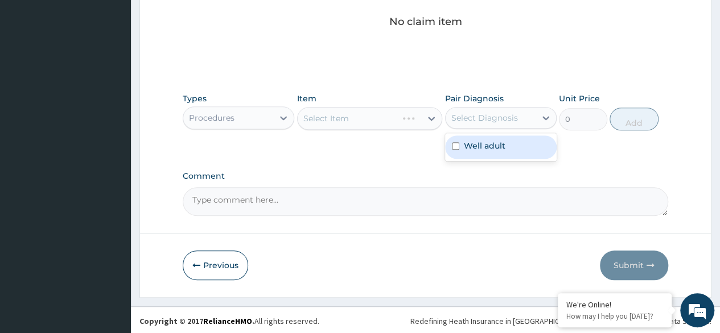
click at [489, 142] on label "Well adult" at bounding box center [485, 145] width 42 height 11
checkbox input "true"
click at [379, 108] on div "Select Item" at bounding box center [370, 118] width 146 height 23
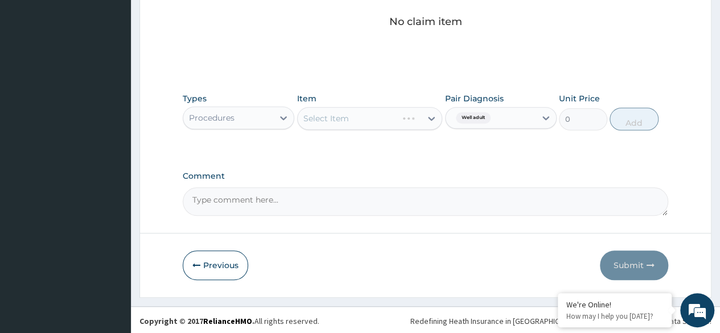
click at [383, 110] on div "Select Item" at bounding box center [370, 118] width 146 height 23
click at [376, 122] on div "Select Item" at bounding box center [370, 118] width 146 height 23
click at [375, 118] on div "Select Item" at bounding box center [370, 118] width 146 height 23
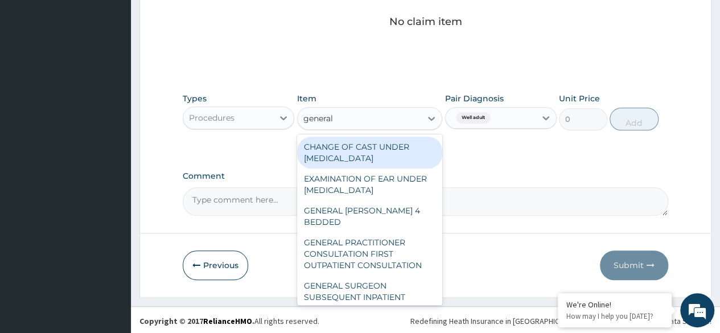
type input "general p"
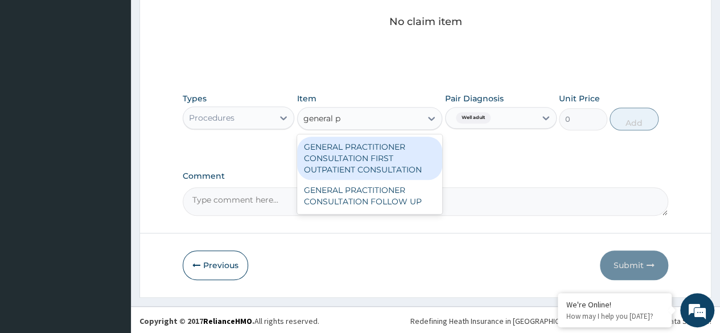
click at [387, 153] on div "GENERAL PRACTITIONER CONSULTATION FIRST OUTPATIENT CONSULTATION" at bounding box center [370, 158] width 146 height 43
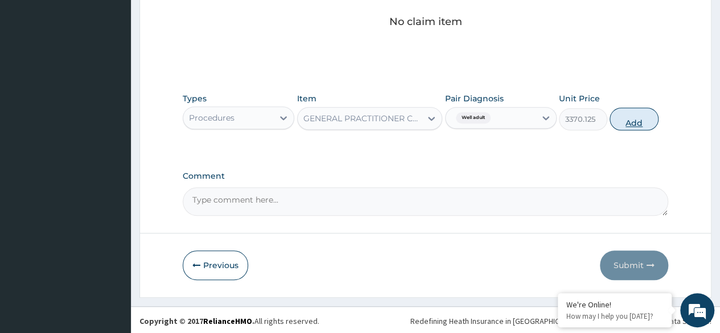
click at [637, 110] on button "Add" at bounding box center [634, 119] width 48 height 23
type input "0"
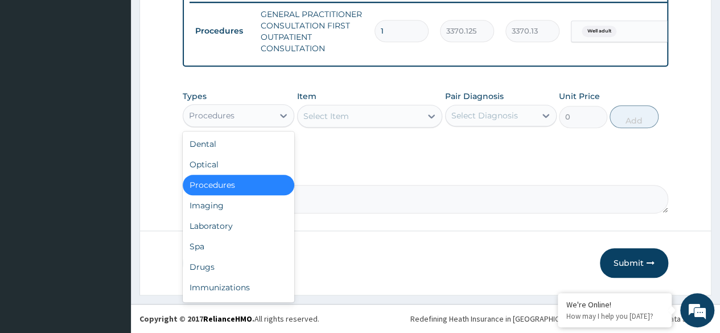
click at [265, 225] on div "Laboratory" at bounding box center [239, 226] width 112 height 21
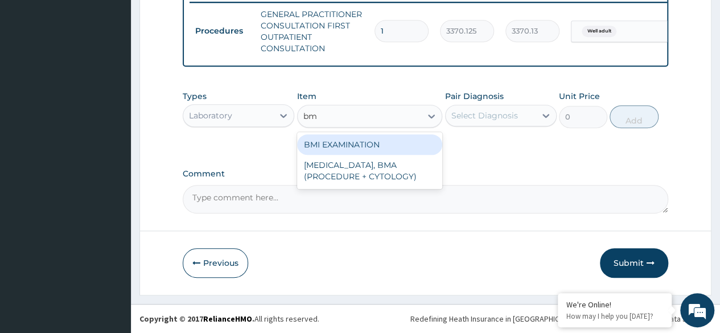
type input "bmi"
click at [381, 147] on div "BMI EXAMINATION" at bounding box center [370, 144] width 146 height 21
type input "1225.5"
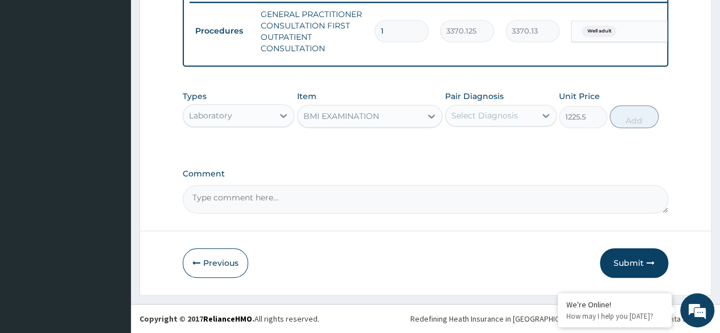
scroll to position [0, 85]
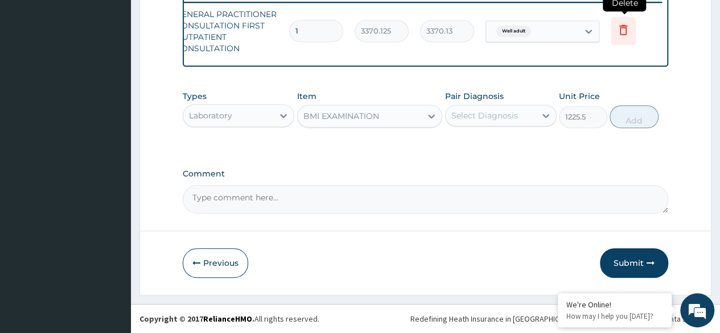
click at [619, 27] on icon at bounding box center [624, 30] width 14 height 14
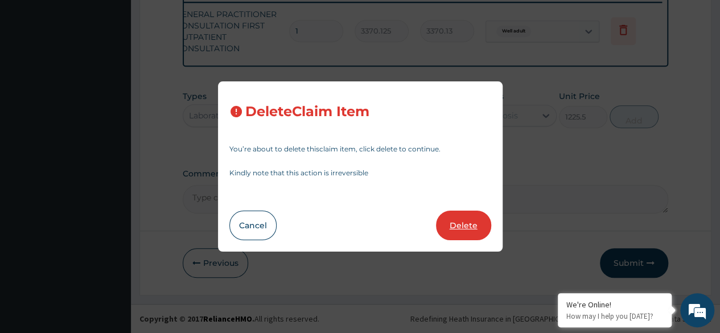
click at [466, 232] on button "Delete" at bounding box center [463, 226] width 55 height 30
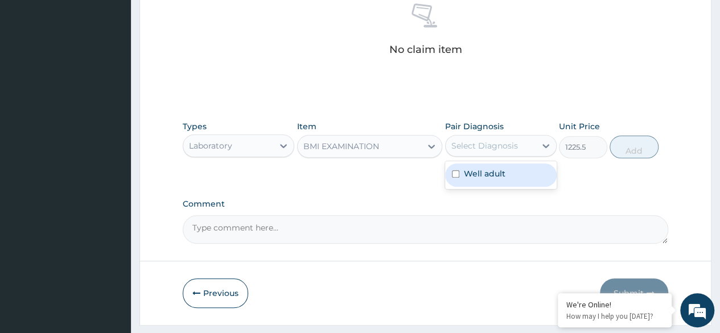
click at [506, 173] on div "Well adult" at bounding box center [501, 174] width 112 height 23
checkbox input "true"
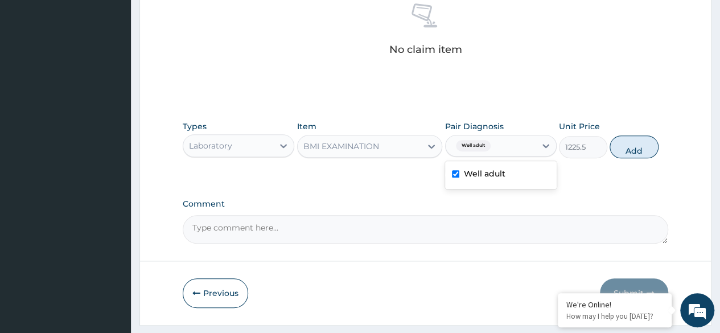
click at [623, 126] on div "Types Laboratory Item BMI EXAMINATION Pair Diagnosis option Well adult, selecte…" at bounding box center [426, 139] width 486 height 49
click at [385, 169] on div "Types Laboratory Item BMI EXAMINATION Pair Diagnosis Well adult Unit Price 1225…" at bounding box center [426, 148] width 486 height 66
click at [646, 152] on button "Add" at bounding box center [634, 147] width 48 height 23
type input "0"
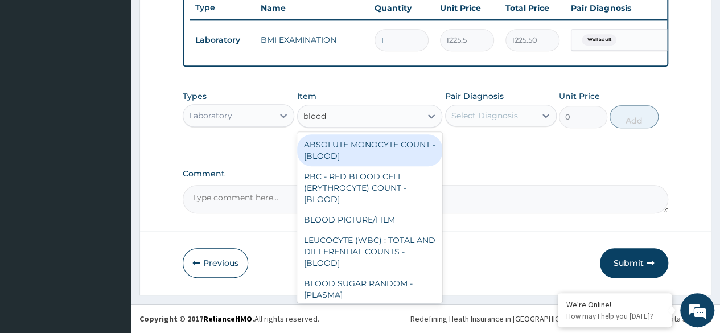
type input "blood p"
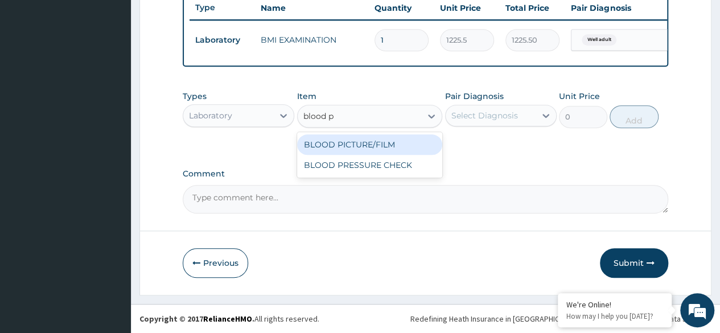
click at [391, 169] on div "BLOOD PRESSURE CHECK" at bounding box center [370, 165] width 146 height 21
type input "1225.5"
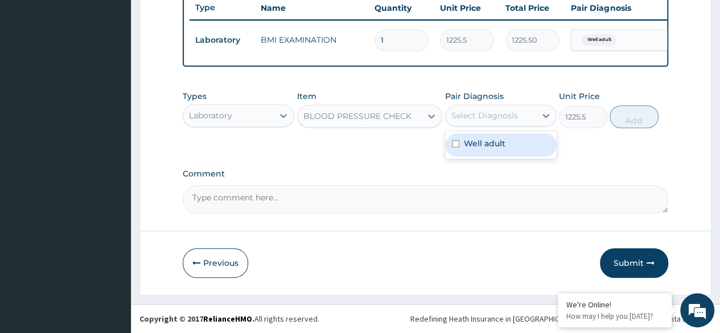
click at [507, 140] on div "Well adult" at bounding box center [501, 144] width 112 height 23
checkbox input "true"
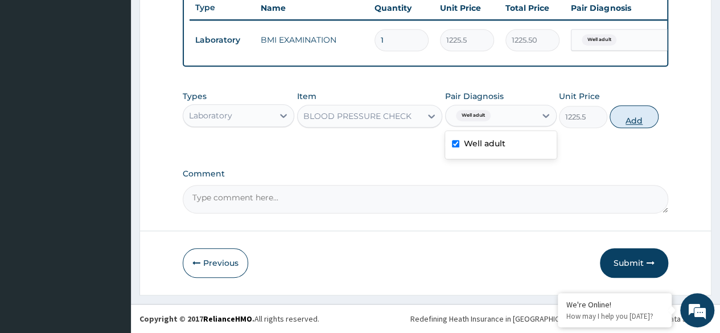
click at [658, 118] on button "Add" at bounding box center [634, 116] width 48 height 23
type input "0"
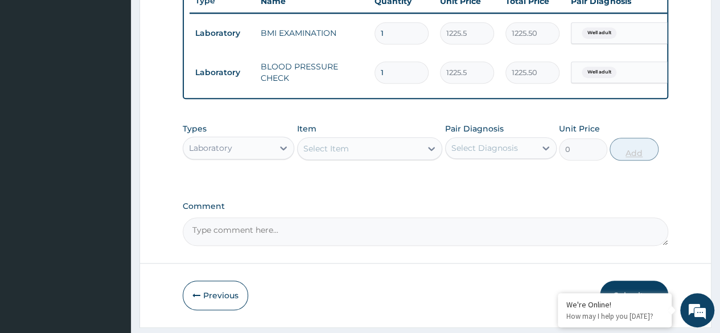
scroll to position [480, 0]
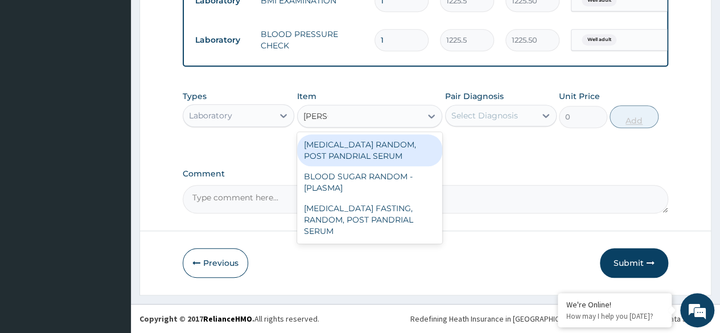
type input "random"
click at [407, 173] on div "BLOOD SUGAR RANDOM - [PLASMA]" at bounding box center [370, 182] width 146 height 32
type input "1800"
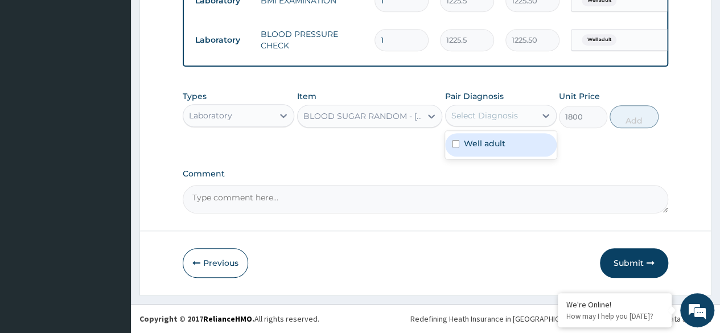
click at [499, 144] on label "Well adult" at bounding box center [485, 143] width 42 height 11
checkbox input "true"
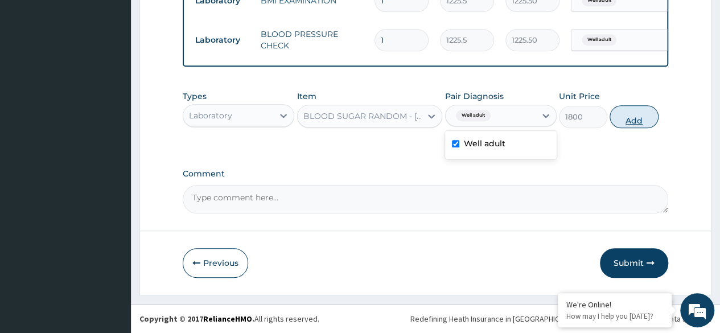
click at [630, 117] on button "Add" at bounding box center [634, 116] width 48 height 23
type input "0"
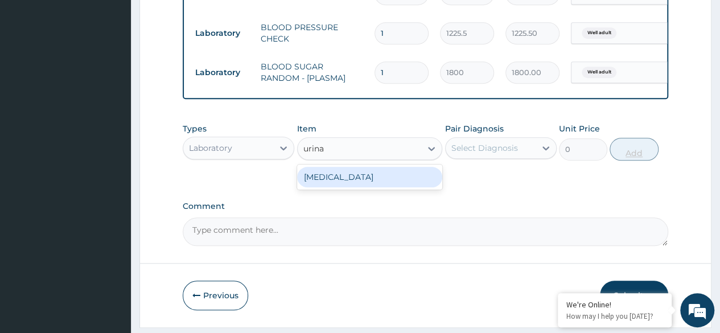
type input "urinal"
click at [417, 177] on div "URINALYSIS" at bounding box center [370, 177] width 146 height 21
type input "1531.875"
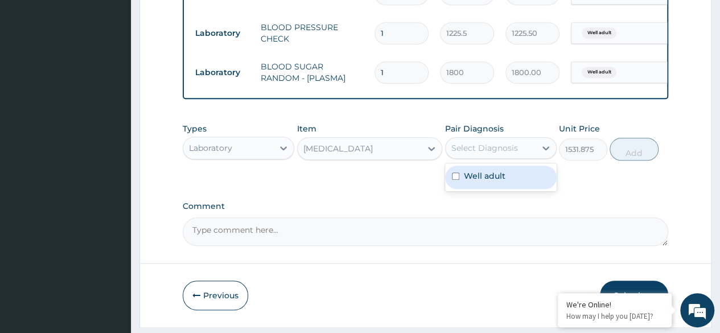
click at [506, 183] on div "Well adult" at bounding box center [501, 177] width 112 height 23
checkbox input "true"
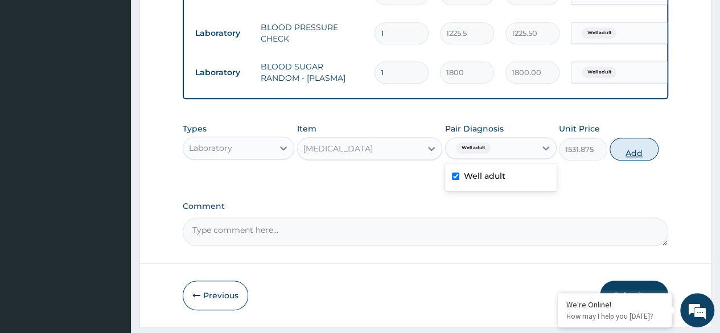
click at [624, 161] on button "Add" at bounding box center [634, 149] width 48 height 23
type input "0"
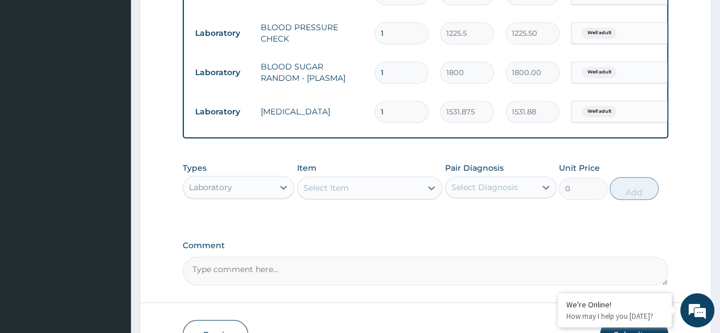
click at [396, 178] on div "Item Select Item" at bounding box center [370, 181] width 146 height 38
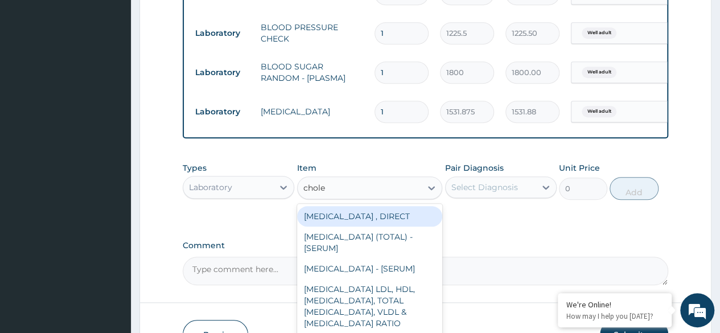
type input "choles"
click at [402, 248] on div "CHOLESTEROL (TOTAL) - [SERUM]" at bounding box center [370, 243] width 146 height 32
type input "2880"
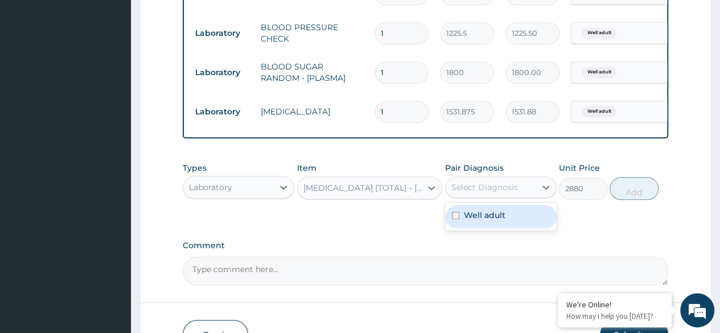
click at [496, 221] on label "Well adult" at bounding box center [485, 215] width 42 height 11
checkbox input "true"
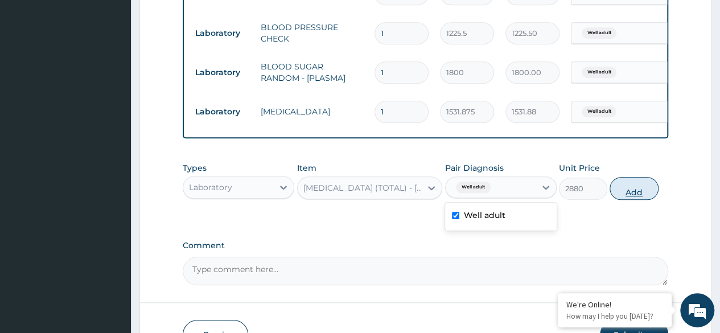
click at [624, 199] on button "Add" at bounding box center [634, 188] width 48 height 23
type input "0"
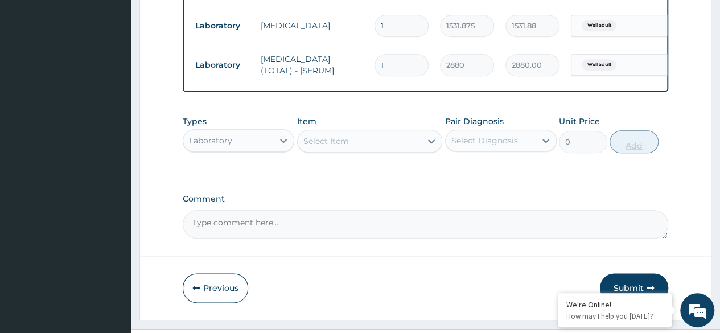
scroll to position [599, 0]
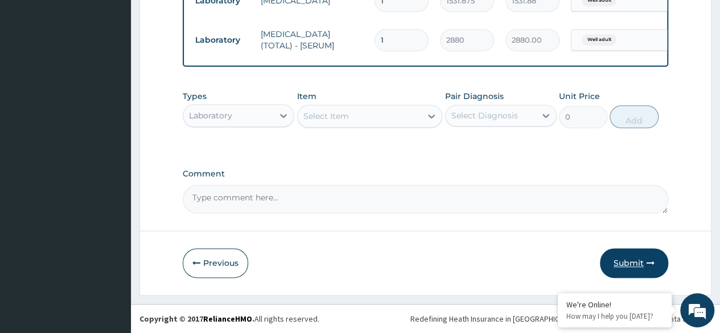
click at [641, 269] on button "Submit" at bounding box center [634, 263] width 68 height 30
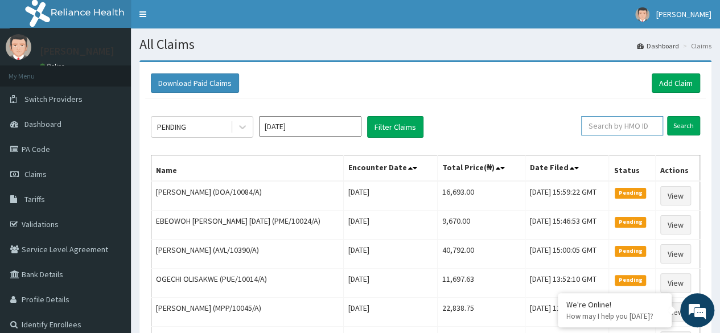
click at [633, 128] on input "text" at bounding box center [623, 125] width 82 height 19
paste input "DOG/10019/A"
type input "DOG/10019/A"
click at [668, 116] on input "Search" at bounding box center [684, 125] width 33 height 19
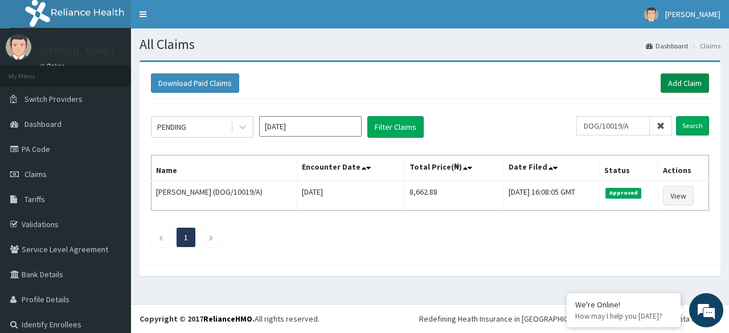
click at [664, 88] on link "Add Claim" at bounding box center [685, 82] width 48 height 19
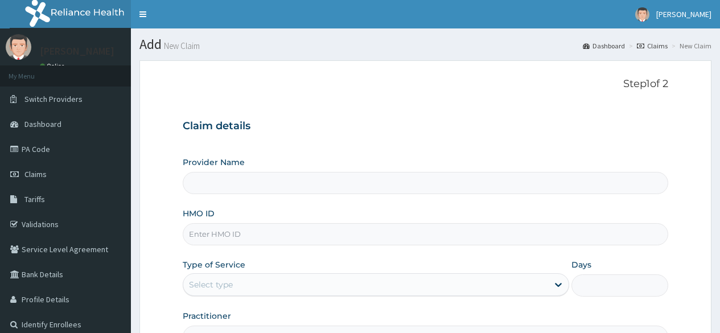
click at [249, 222] on div "HMO ID" at bounding box center [426, 227] width 486 height 38
click at [230, 232] on input "HMO ID" at bounding box center [426, 234] width 486 height 22
paste input "AGU/10049/A"
type input "AGU/10049/A"
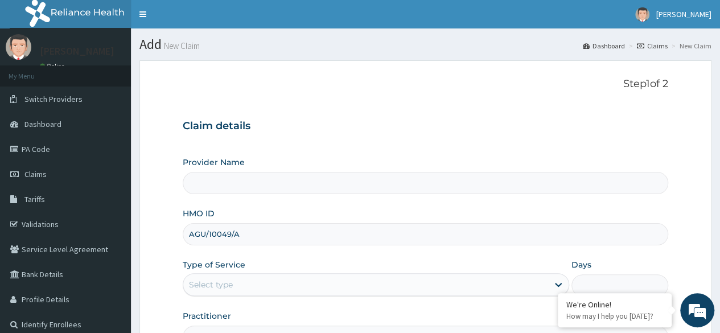
click at [204, 233] on input "AGU/10049/A" at bounding box center [426, 234] width 486 height 22
type input "Reliance Family Clinics (RFC) - [GEOGRAPHIC_DATA]"
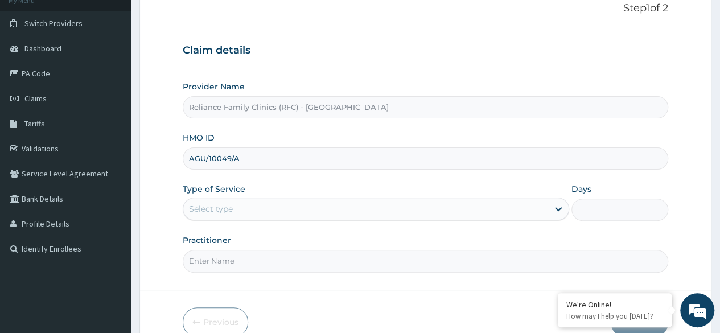
scroll to position [132, 0]
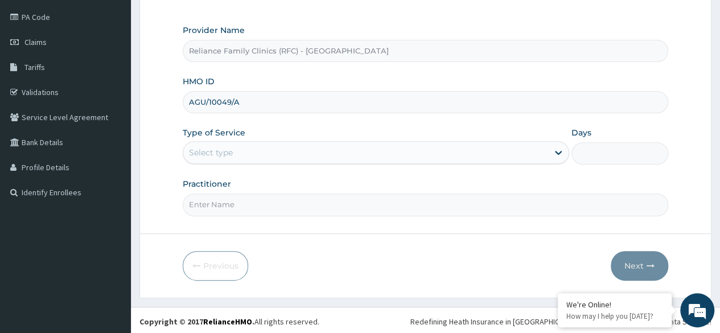
type input "AGU/10049/A"
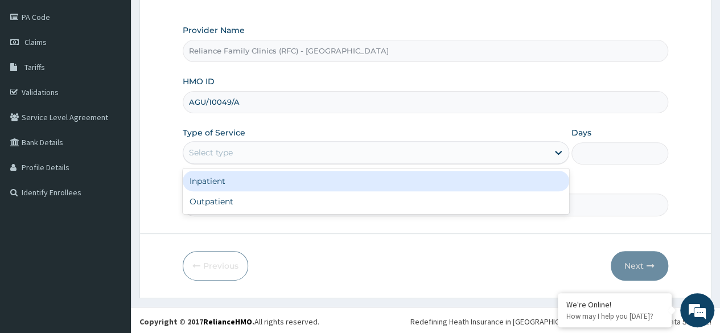
click at [280, 205] on div "Outpatient" at bounding box center [376, 201] width 387 height 21
type input "1"
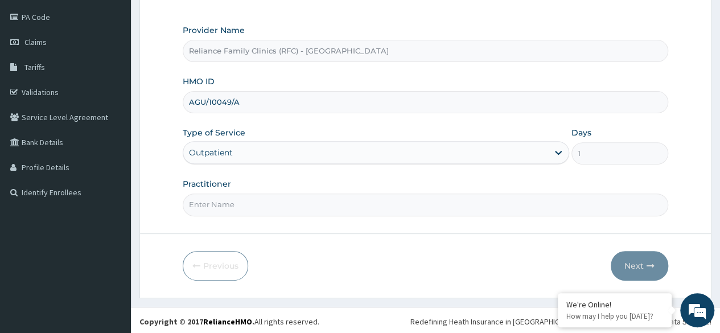
click at [286, 200] on input "Practitioner" at bounding box center [426, 205] width 486 height 22
click at [326, 221] on form "Step 1 of 2 Claim details Provider Name Reliance Family Clinics (RFC) - Lekki H…" at bounding box center [426, 113] width 572 height 370
click at [382, 200] on input "Practitioner" at bounding box center [426, 205] width 486 height 22
type input "locum"
click at [647, 262] on icon "button" at bounding box center [651, 266] width 8 height 8
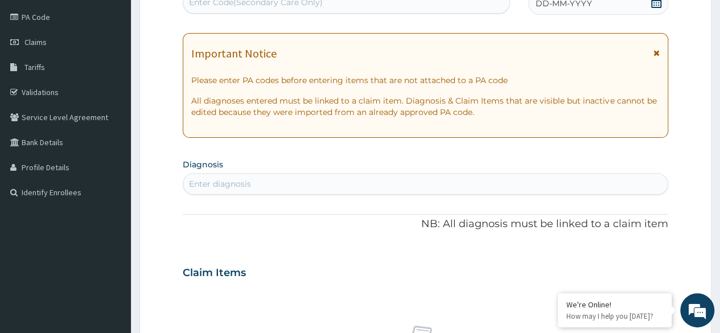
click at [584, 13] on div "DD-MM-YYYY" at bounding box center [599, 3] width 140 height 23
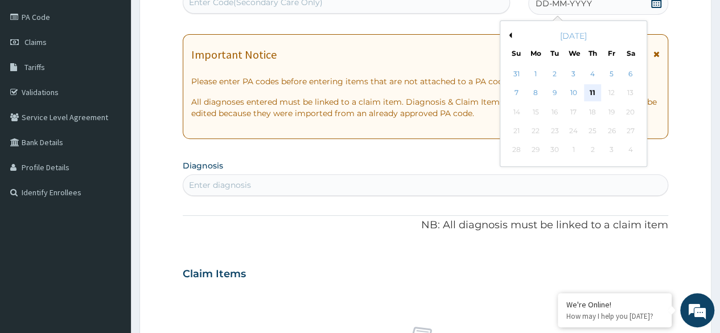
click at [599, 92] on div "11" at bounding box center [592, 93] width 17 height 17
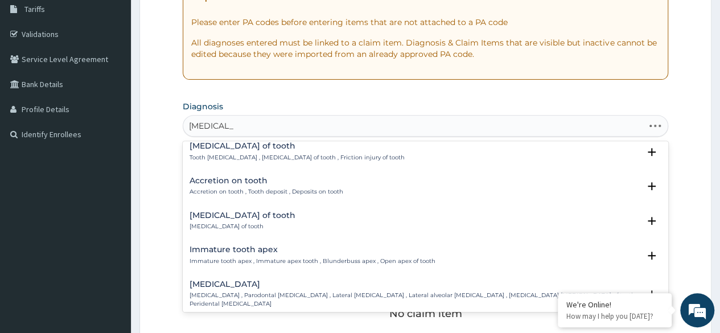
scroll to position [0, 0]
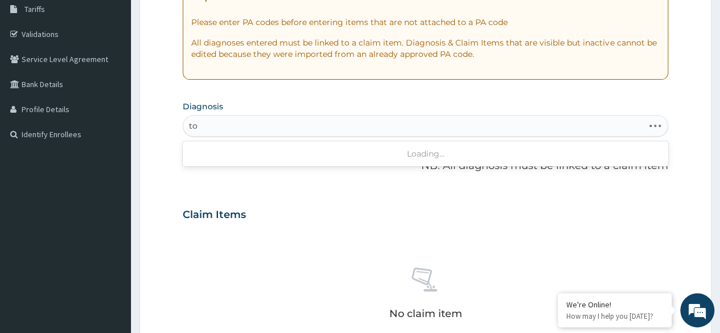
type input "t"
type input "teeth ac"
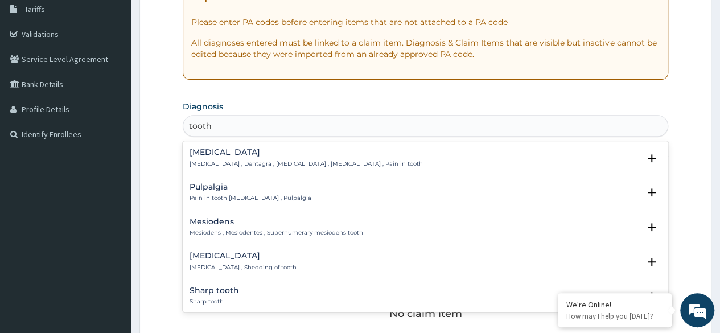
type input "tooth"
click at [267, 161] on p "Toothache , Dentagra , Dentalgia , Odontalgia , Pain in tooth" at bounding box center [307, 164] width 234 height 8
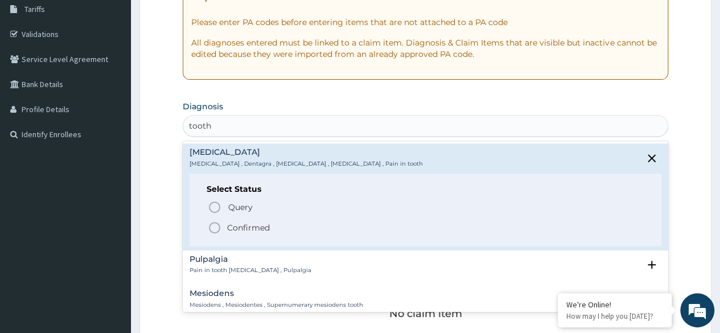
click at [260, 231] on p "Confirmed" at bounding box center [248, 227] width 43 height 11
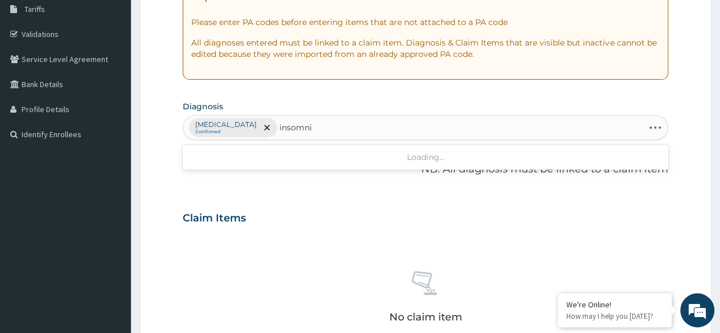
type input "insomnia"
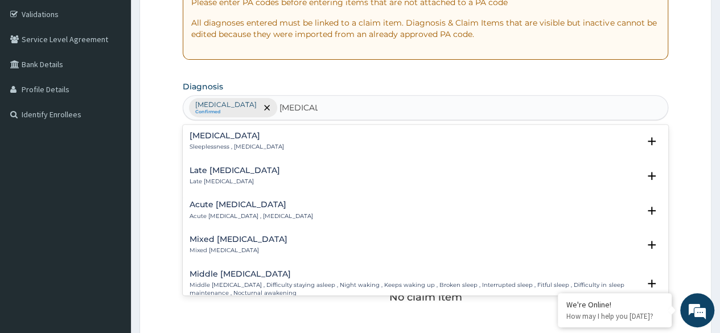
scroll to position [211, 0]
click at [275, 139] on div "Insomnia Sleeplessness , Insomnia" at bounding box center [426, 140] width 472 height 20
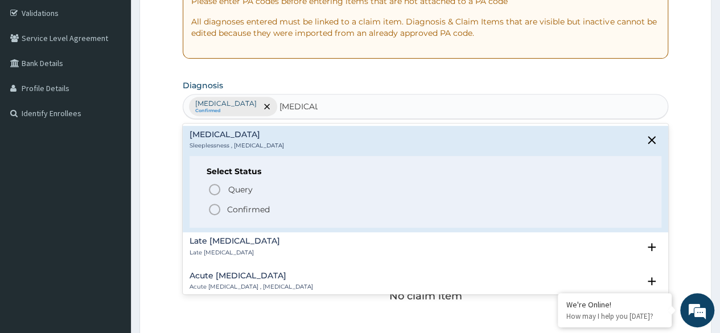
click at [269, 214] on p "Confirmed" at bounding box center [248, 209] width 43 height 11
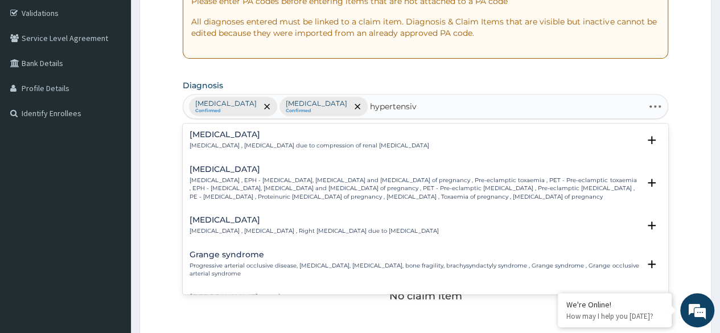
type input "hypertensive"
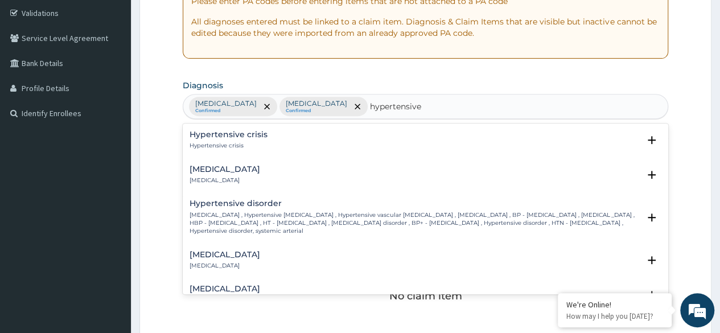
click at [287, 219] on p "High blood pressure , Hypertensive vascular disease , Hypertensive vascular deg…" at bounding box center [415, 223] width 450 height 24
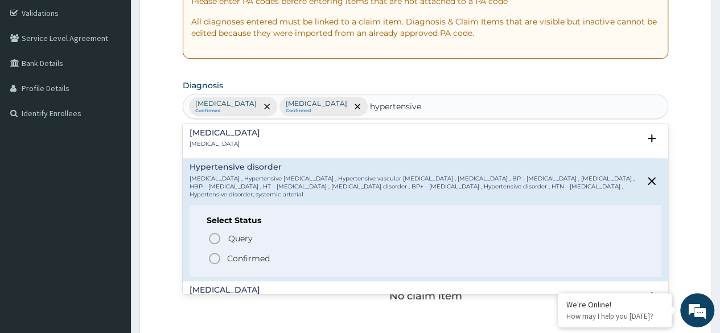
scroll to position [41, 0]
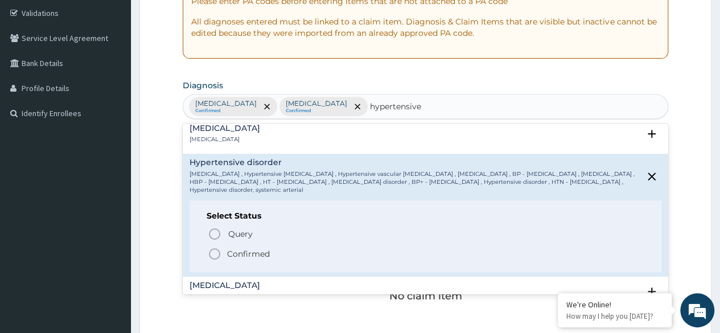
click at [268, 252] on p "Confirmed" at bounding box center [248, 253] width 43 height 11
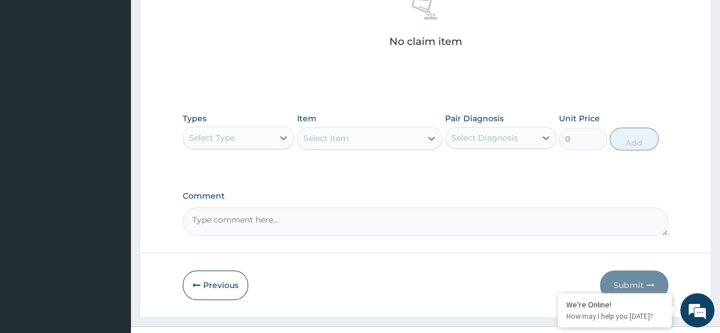
scroll to position [472, 0]
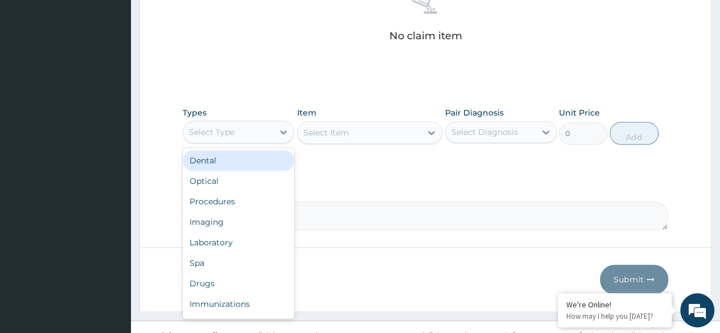
click at [264, 203] on div "Procedures" at bounding box center [239, 201] width 112 height 21
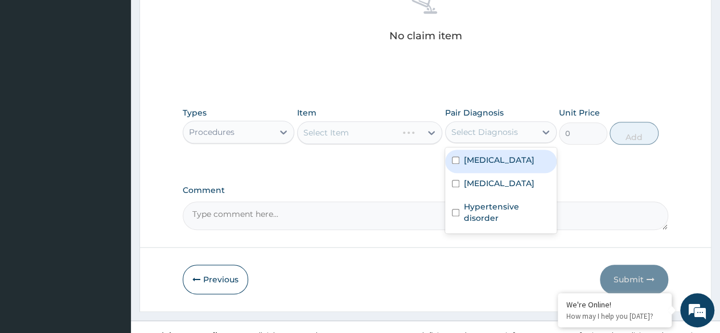
click at [501, 167] on div "Toothache" at bounding box center [501, 161] width 112 height 23
checkbox input "true"
click at [492, 185] on label "Insomnia" at bounding box center [499, 183] width 71 height 11
checkbox input "true"
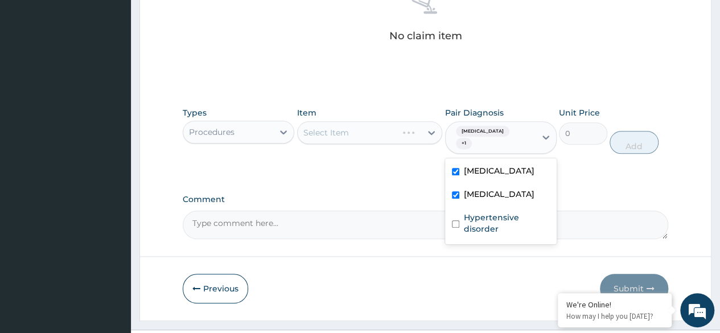
click at [480, 214] on label "Hypertensive disorder" at bounding box center [507, 223] width 86 height 23
checkbox input "true"
click at [379, 140] on div "Select Item" at bounding box center [370, 132] width 146 height 23
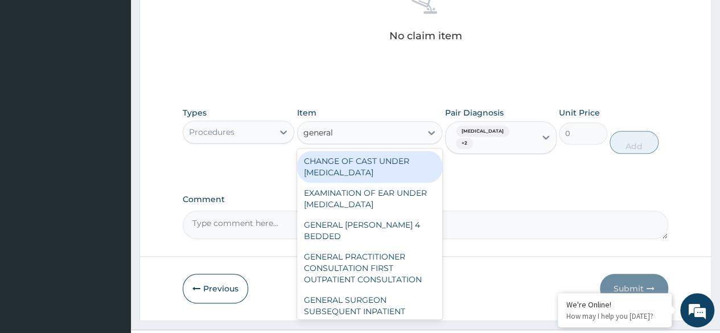
type input "general p"
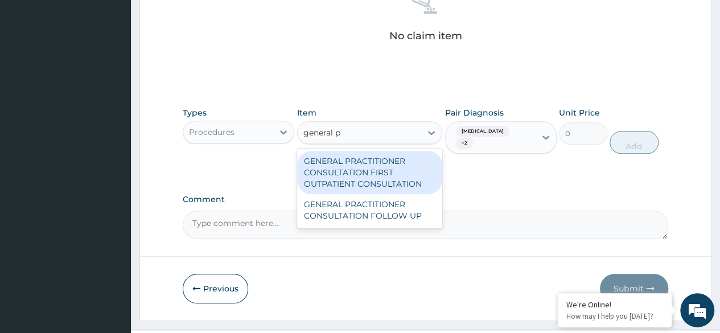
click at [411, 175] on div "GENERAL PRACTITIONER CONSULTATION FIRST OUTPATIENT CONSULTATION" at bounding box center [370, 172] width 146 height 43
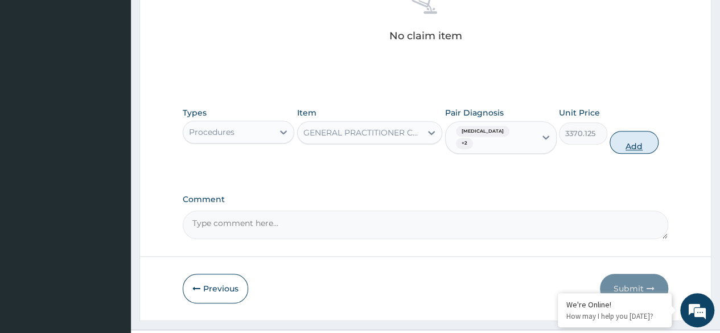
click at [640, 133] on button "Add" at bounding box center [634, 142] width 48 height 23
type input "0"
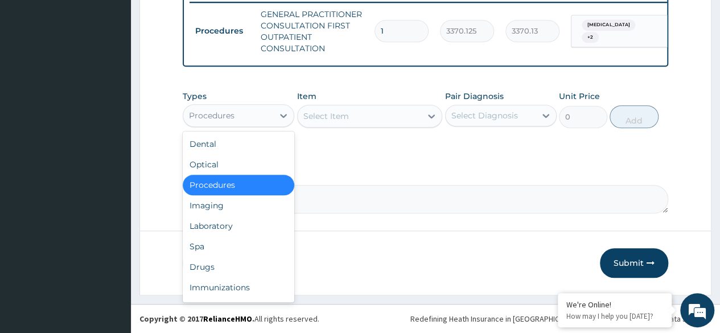
click at [244, 265] on div "Drugs" at bounding box center [239, 267] width 112 height 21
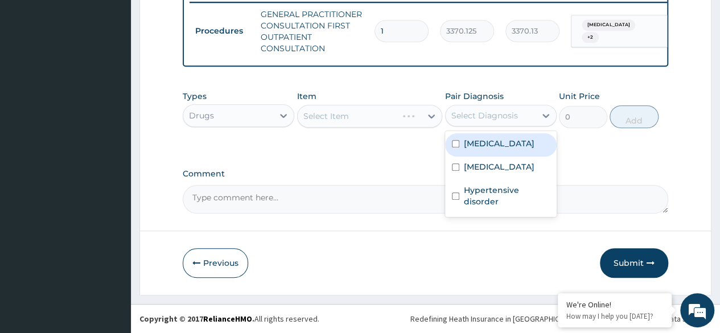
click at [511, 147] on div "Toothache" at bounding box center [501, 144] width 112 height 23
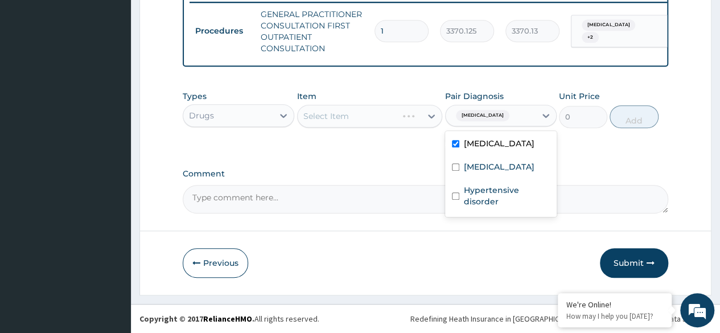
checkbox input "true"
click at [510, 166] on div "Insomnia" at bounding box center [501, 168] width 112 height 23
checkbox input "true"
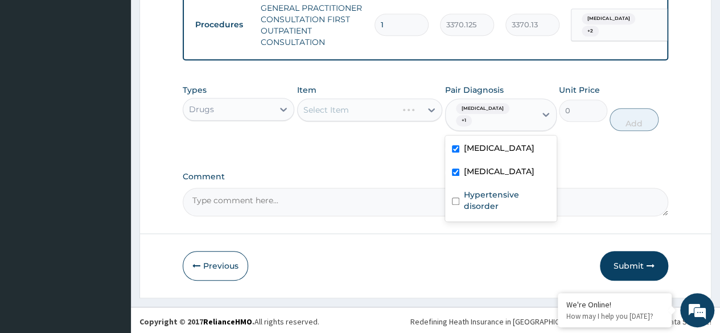
click at [503, 207] on label "Hypertensive disorder" at bounding box center [507, 200] width 86 height 23
checkbox input "true"
click at [374, 109] on div "Select Item" at bounding box center [370, 110] width 146 height 23
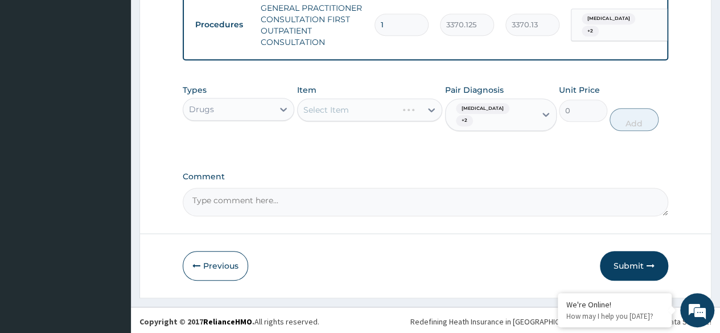
click at [381, 120] on div "Select Item" at bounding box center [370, 110] width 146 height 23
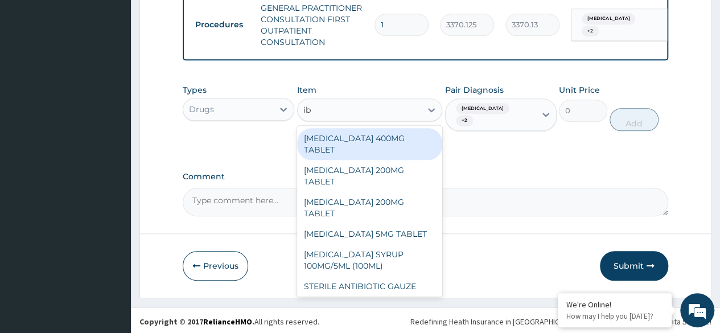
type input "ibu"
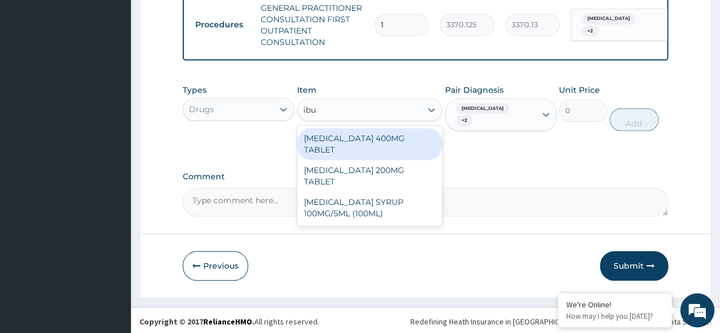
click at [406, 151] on div "IBUPROFEN 400MG TABLET" at bounding box center [370, 144] width 146 height 32
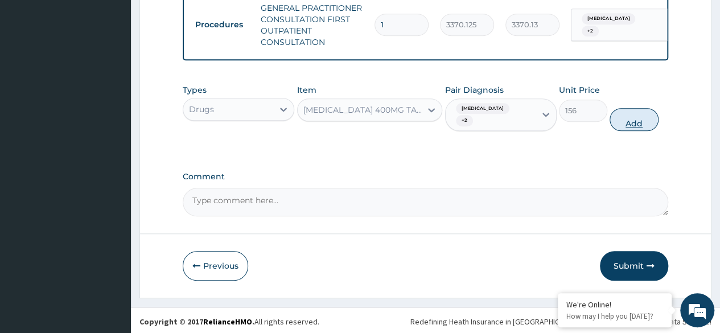
click at [637, 118] on button "Add" at bounding box center [634, 119] width 48 height 23
type input "0"
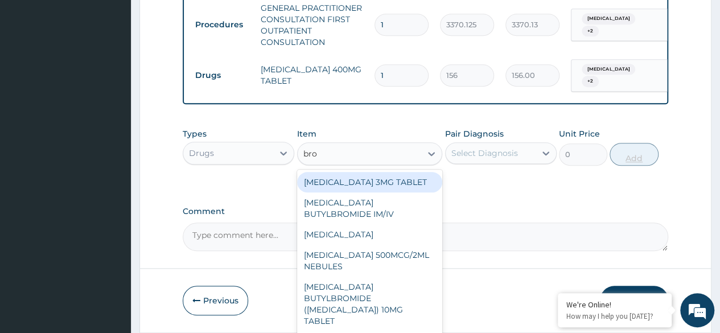
type input "brom"
click at [402, 180] on div "BROMAZEPAM 3MG TABLET" at bounding box center [370, 182] width 146 height 21
type input "80"
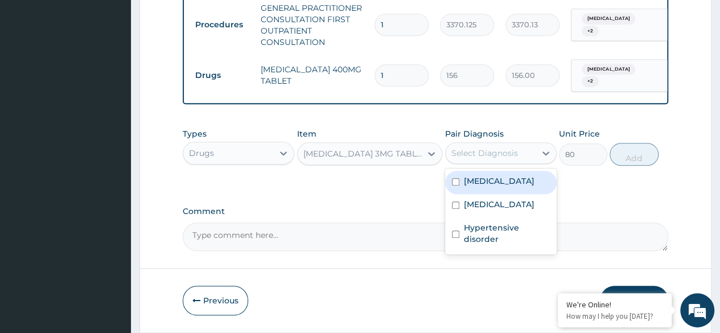
click at [496, 187] on label "Toothache" at bounding box center [499, 180] width 71 height 11
checkbox input "true"
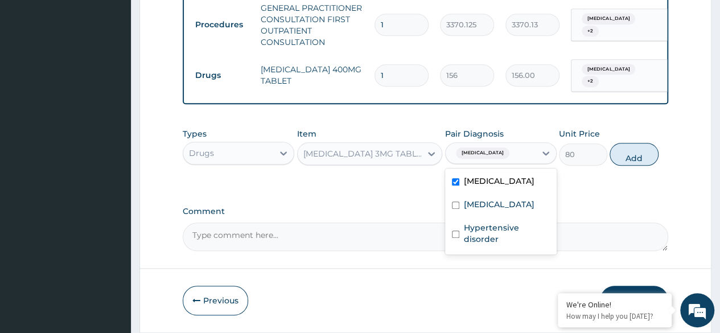
click at [511, 198] on div "Insomnia" at bounding box center [501, 205] width 112 height 23
checkbox input "true"
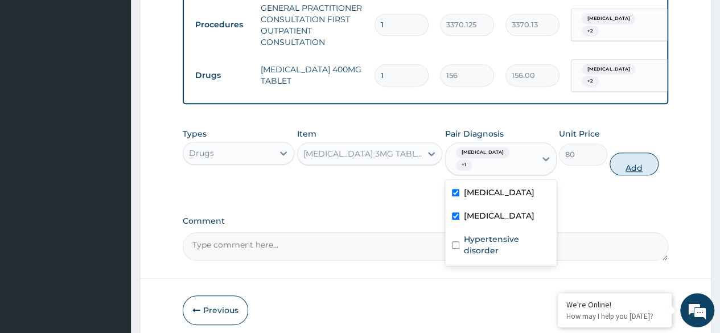
click at [644, 156] on button "Add" at bounding box center [634, 164] width 48 height 23
type input "0"
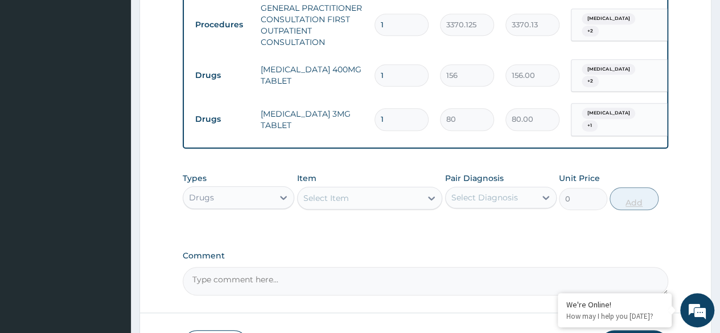
type input "0.00"
type input "3"
type input "240.00"
type input "3"
click at [390, 68] on input "1" at bounding box center [402, 75] width 54 height 22
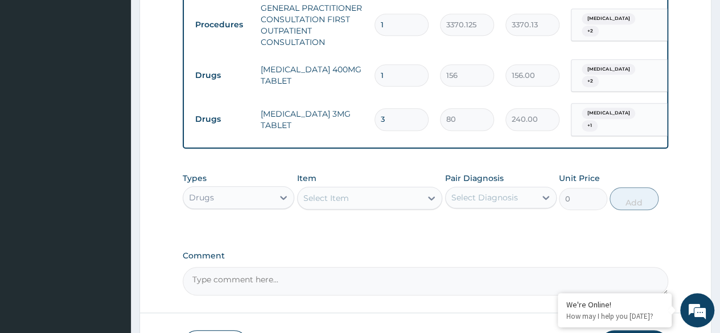
type input "0.00"
type input "6"
type input "936.00"
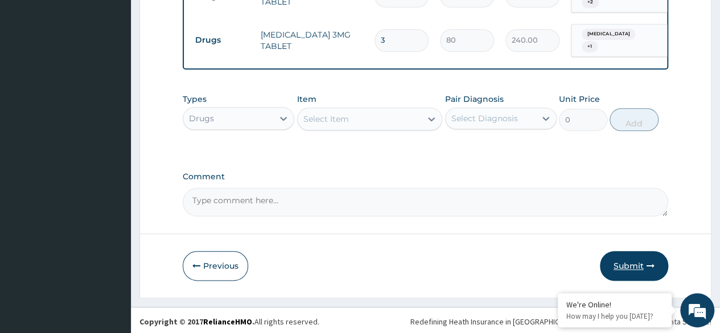
click at [644, 251] on button "Submit" at bounding box center [634, 266] width 68 height 30
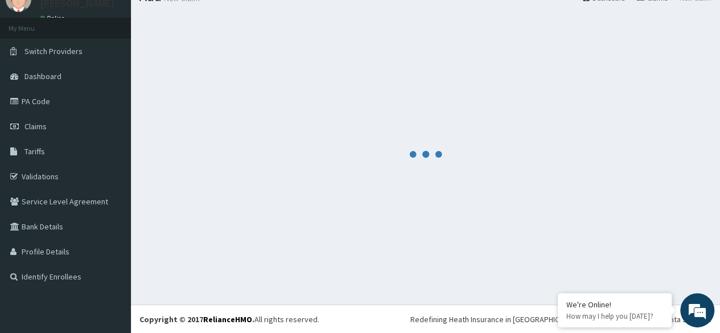
scroll to position [537, 0]
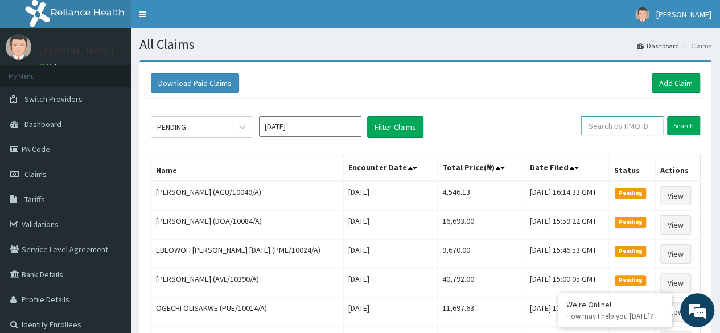
click at [624, 122] on input "text" at bounding box center [623, 125] width 82 height 19
paste input "AGU/10049/A"
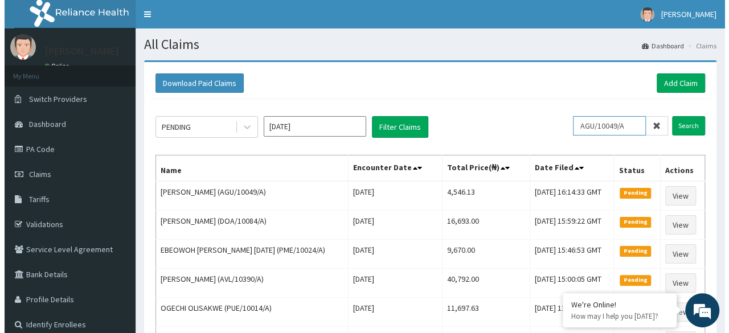
scroll to position [0, 3]
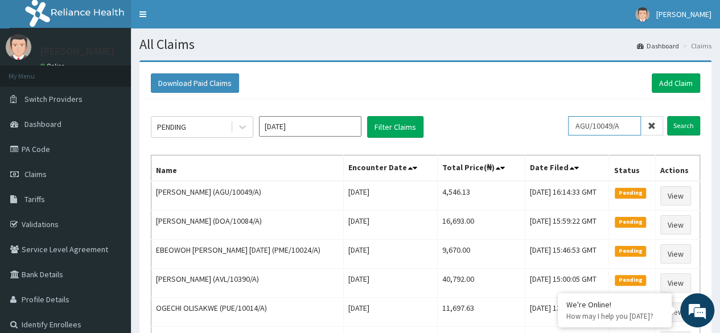
type input "AGU/10049/A"
click at [668, 116] on input "Search" at bounding box center [684, 125] width 33 height 19
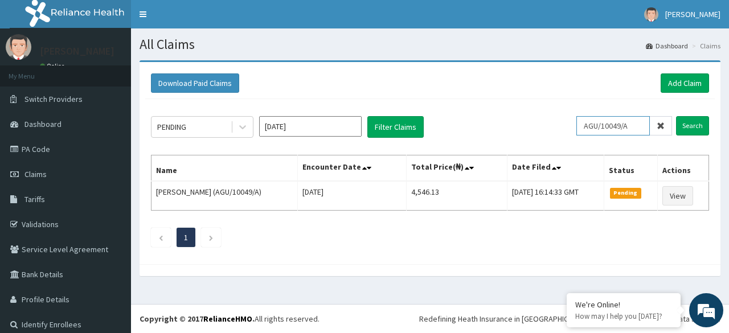
scroll to position [0, 0]
click at [678, 78] on link "Add Claim" at bounding box center [685, 82] width 48 height 19
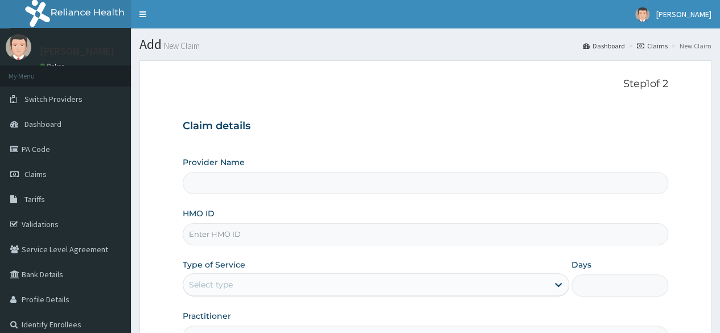
click at [254, 234] on input "HMO ID" at bounding box center [426, 234] width 486 height 22
paste input "KSB/10974/A"
type input "KSB/10974/A"
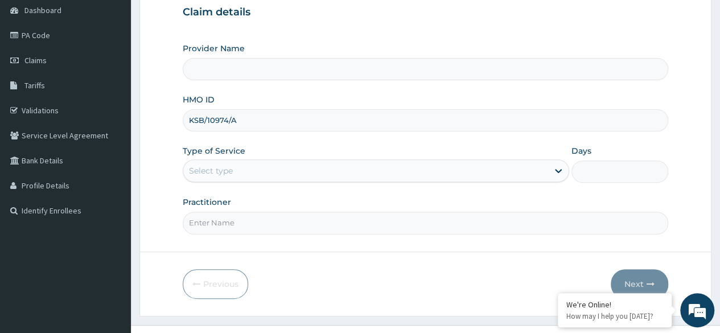
scroll to position [132, 0]
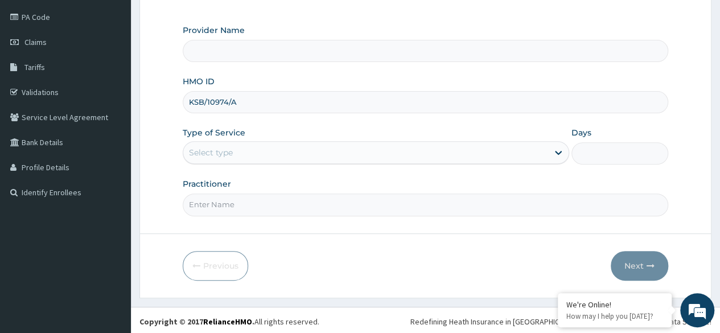
type input "Reliance Family Clinics (RFC) - [GEOGRAPHIC_DATA]"
type input "KSB/10974/A"
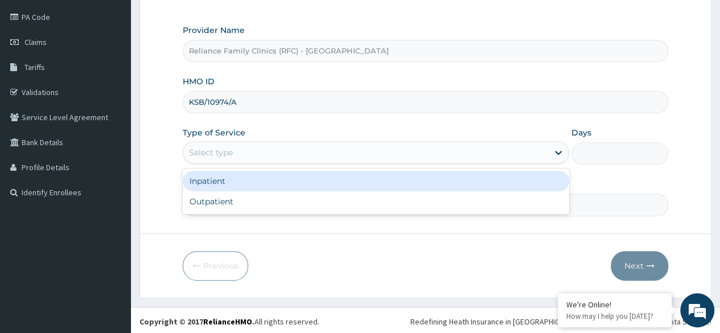
click at [286, 203] on div "Outpatient" at bounding box center [376, 201] width 387 height 21
type input "1"
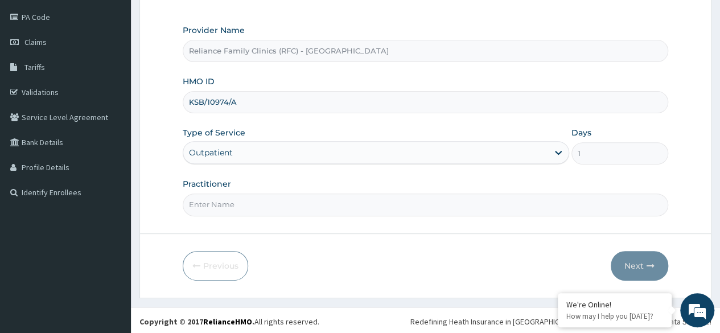
click at [294, 203] on input "Practitioner" at bounding box center [426, 205] width 486 height 22
click at [466, 206] on input "Practitioner" at bounding box center [426, 205] width 486 height 22
type input "locum"
click at [639, 263] on button "Next" at bounding box center [640, 266] width 58 height 30
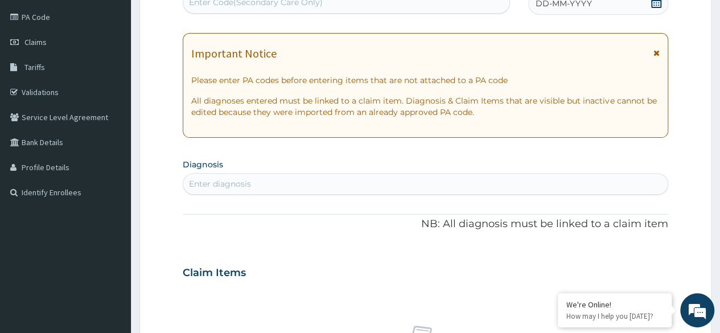
click at [587, 5] on span "DD-MM-YYYY" at bounding box center [564, 3] width 56 height 11
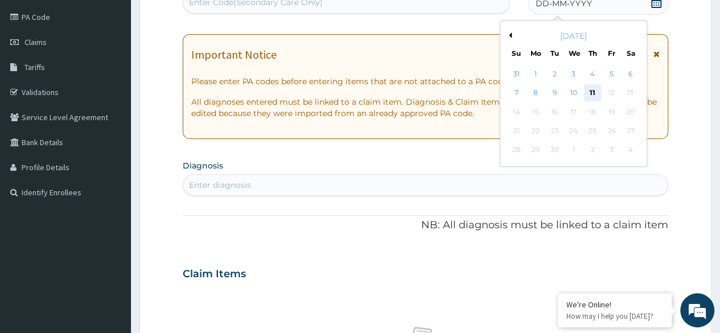
click at [590, 88] on div "11" at bounding box center [592, 93] width 17 height 17
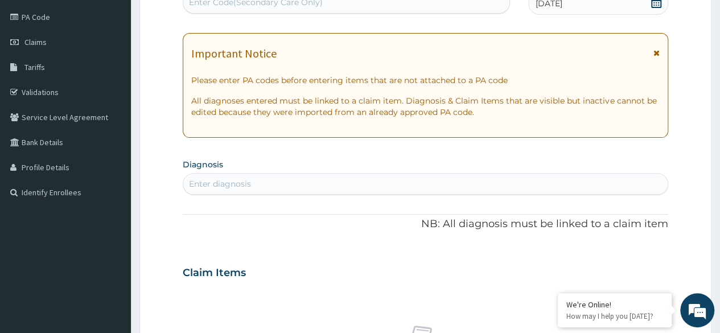
scroll to position [135, 0]
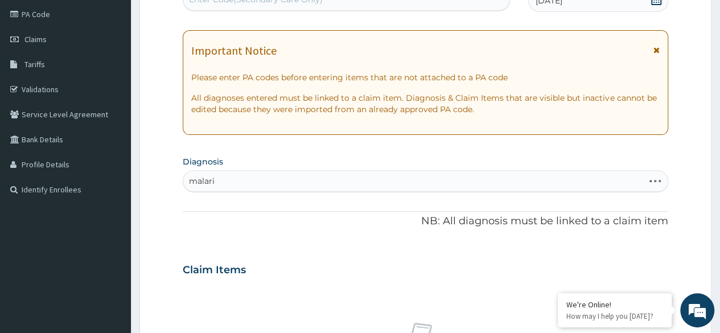
type input "[MEDICAL_DATA]"
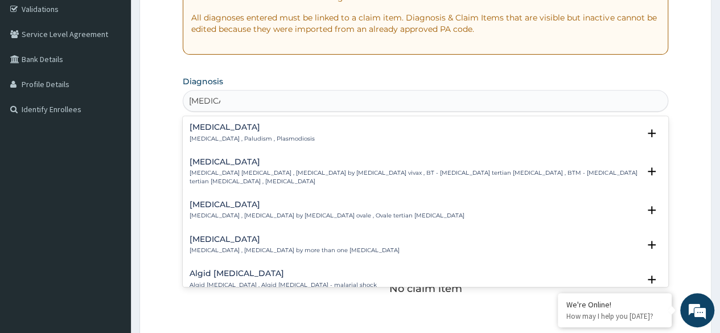
scroll to position [216, 0]
click at [277, 140] on p "[MEDICAL_DATA] , Paludism , Plasmodiosis" at bounding box center [252, 138] width 125 height 8
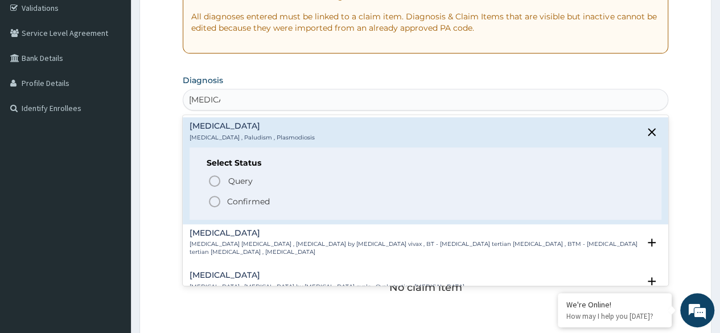
click at [281, 206] on span "Confirmed" at bounding box center [426, 202] width 437 height 14
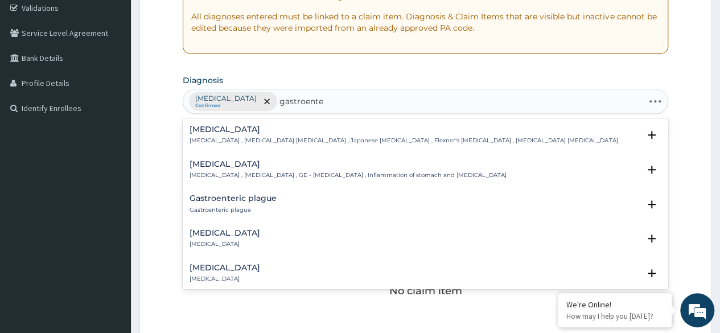
type input "gastroenter"
click at [260, 234] on h4 "[MEDICAL_DATA]" at bounding box center [225, 233] width 71 height 9
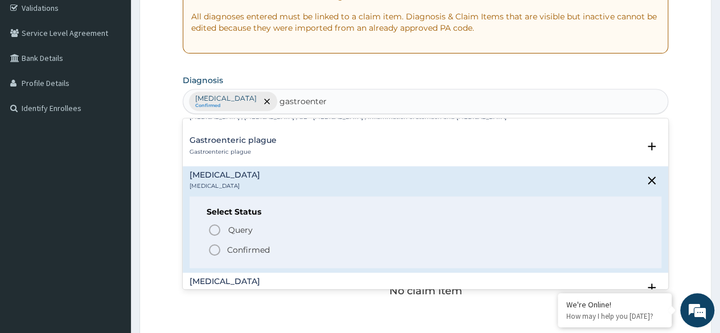
scroll to position [59, 0]
click at [271, 248] on span "Confirmed" at bounding box center [426, 249] width 437 height 14
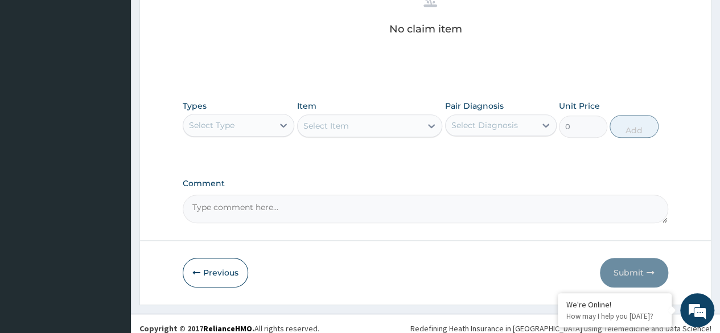
scroll to position [486, 0]
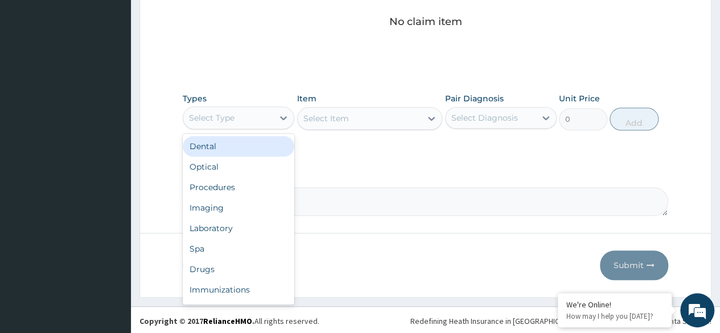
click at [267, 187] on div "Procedures" at bounding box center [239, 187] width 112 height 21
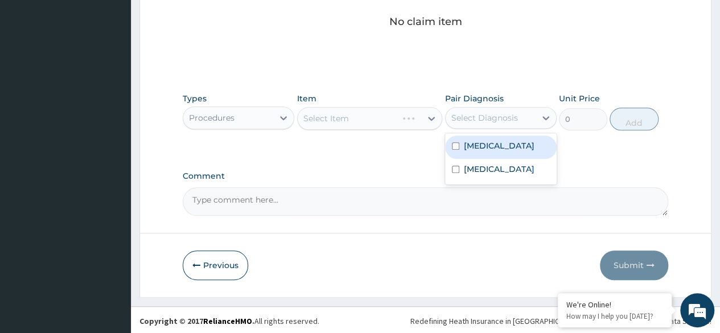
click at [504, 153] on div "[MEDICAL_DATA]" at bounding box center [501, 147] width 112 height 23
checkbox input "true"
click at [507, 170] on label "[MEDICAL_DATA]" at bounding box center [499, 168] width 71 height 11
checkbox input "true"
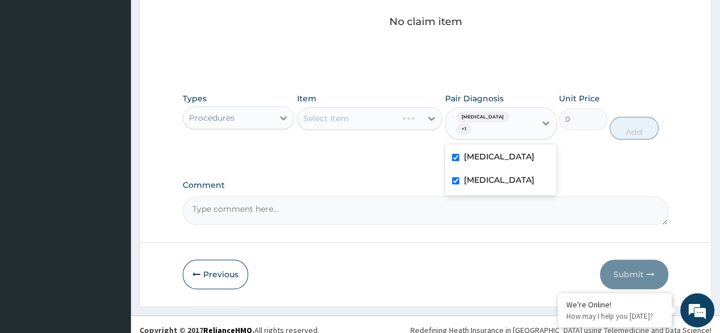
click at [395, 125] on div "Select Item" at bounding box center [370, 118] width 146 height 23
click at [376, 112] on div "Select Item" at bounding box center [370, 118] width 146 height 23
click at [382, 118] on div "Select Item" at bounding box center [348, 118] width 100 height 18
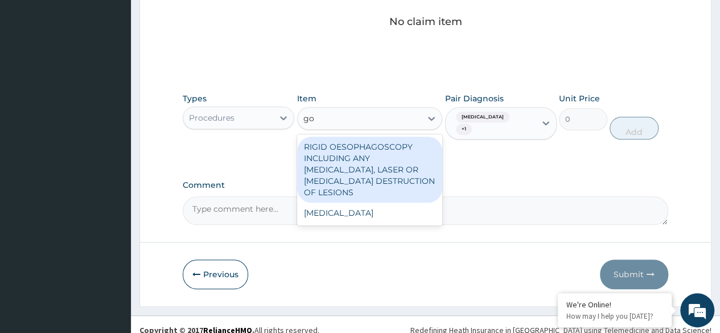
type input "g"
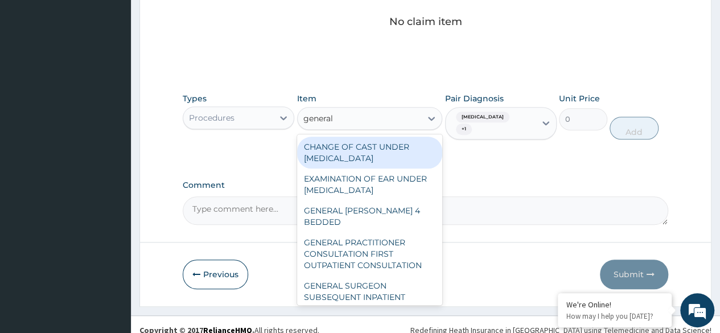
type input "general p"
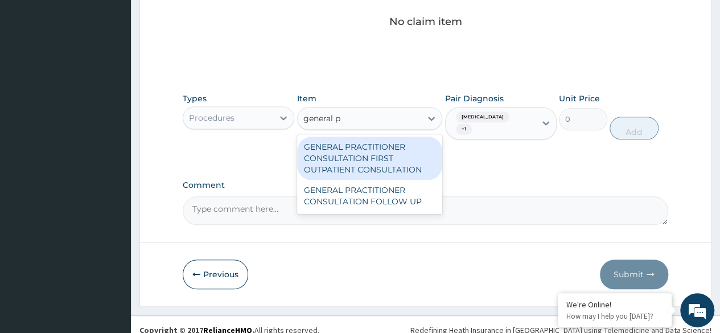
click at [403, 153] on div "GENERAL PRACTITIONER CONSULTATION FIRST OUTPATIENT CONSULTATION" at bounding box center [370, 158] width 146 height 43
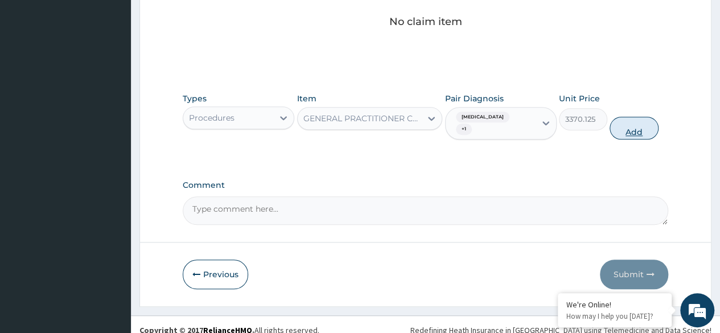
click at [644, 117] on button "Add" at bounding box center [634, 128] width 48 height 23
type input "0"
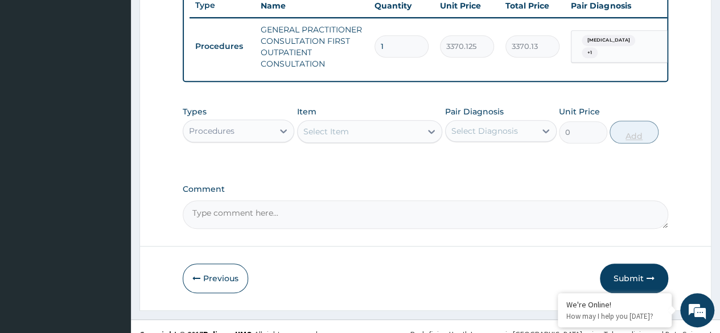
scroll to position [435, 0]
